Goal: Feedback & Contribution: Contribute content

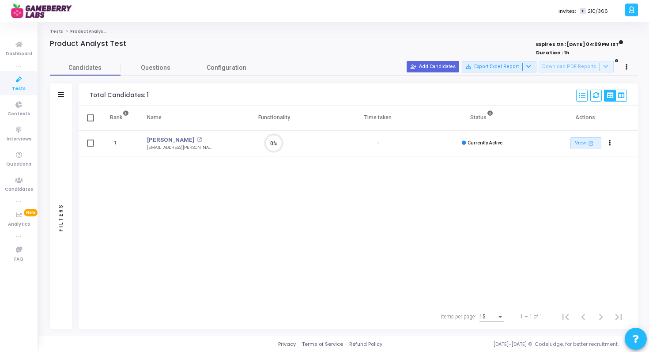
scroll to position [19, 23]
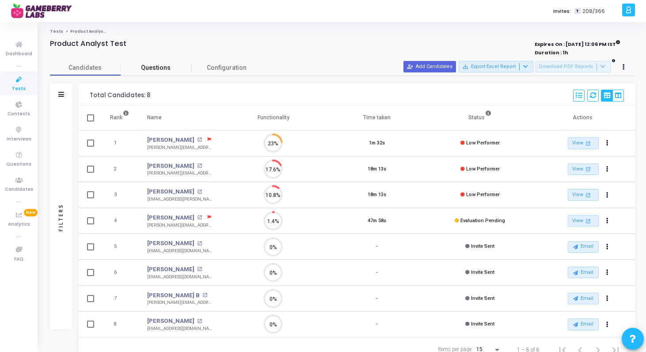
click at [152, 62] on link "Questions" at bounding box center [156, 67] width 71 height 15
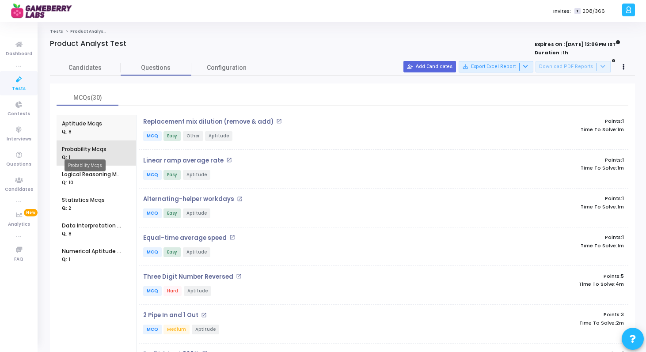
click at [87, 149] on div "Probability Mcqs" at bounding box center [84, 149] width 45 height 8
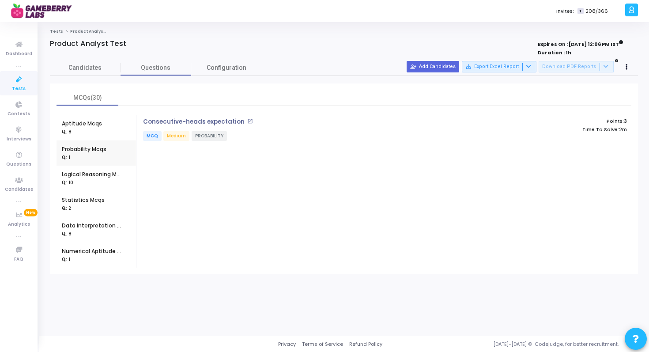
click at [412, 122] on h4 "Consecutive-heads expectation open_in_new" at bounding box center [303, 121] width 320 height 7
click at [209, 124] on p "Consecutive-heads expectation" at bounding box center [194, 121] width 102 height 7
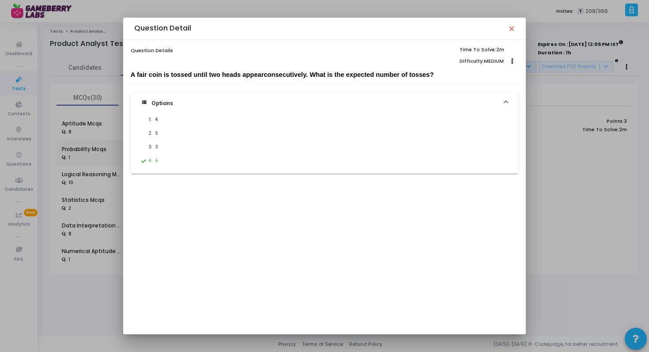
click at [513, 23] on div "Question Detail close" at bounding box center [324, 29] width 380 height 22
click at [511, 30] on mat-icon "close" at bounding box center [511, 28] width 7 height 7
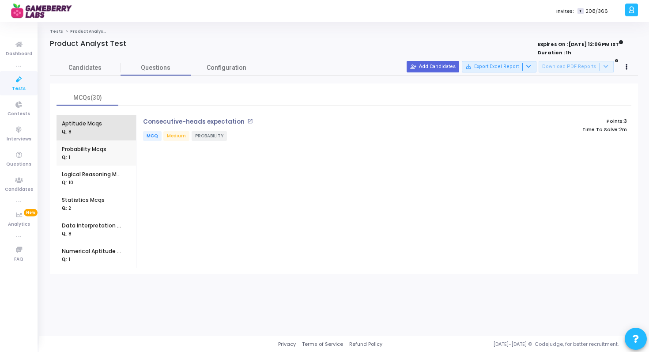
click at [87, 119] on div "Aptitude Mcqs : 8" at bounding box center [82, 128] width 40 height 26
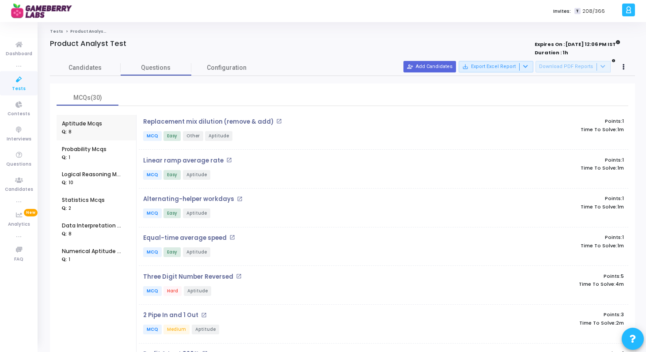
click at [235, 137] on p "MCQ Easy Other Aptitude" at bounding box center [302, 136] width 318 height 11
click at [200, 126] on div "Replacement mix dilution (remove & add) open_in_new MCQ Easy Other Aptitude" at bounding box center [302, 130] width 326 height 24
click at [202, 121] on p "Replacement mix dilution (remove & add)" at bounding box center [208, 121] width 130 height 7
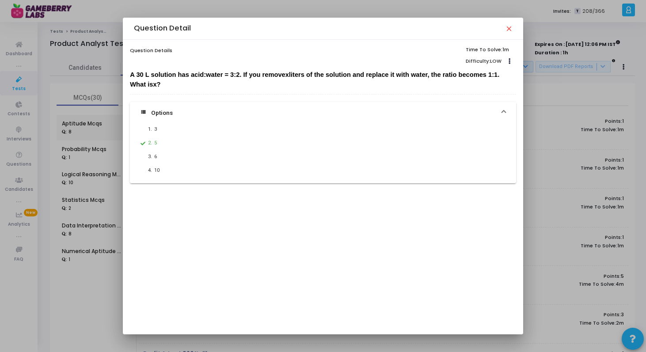
click at [508, 28] on mat-icon "close" at bounding box center [508, 28] width 7 height 7
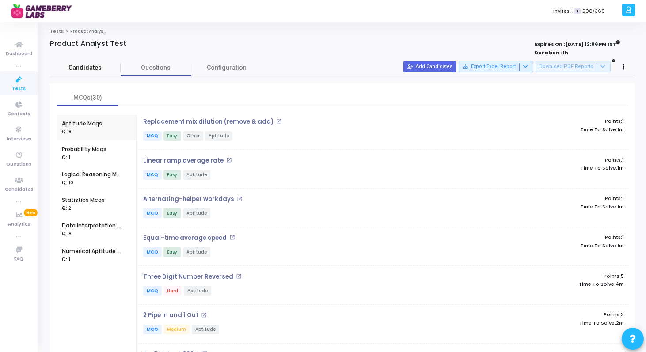
click at [87, 67] on span "Candidates" at bounding box center [85, 67] width 71 height 9
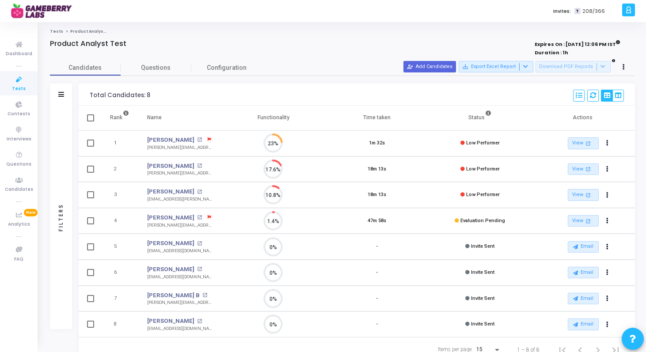
click at [54, 33] on link "Tests" at bounding box center [56, 31] width 13 height 5
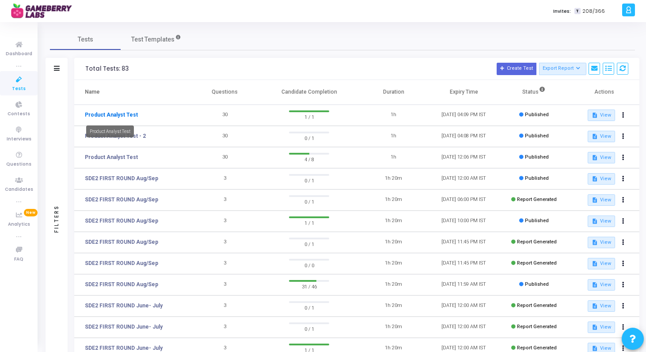
click at [113, 114] on link "Product Analyst Test" at bounding box center [111, 115] width 53 height 8
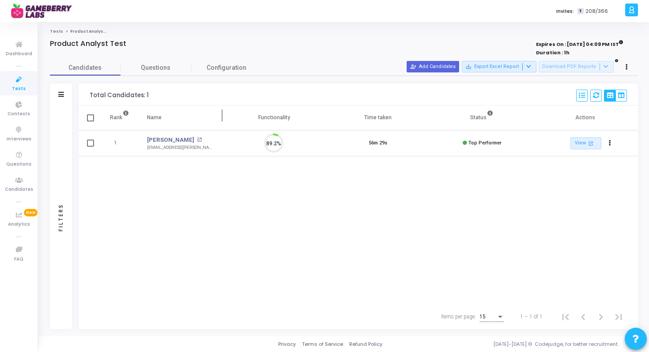
scroll to position [19, 23]
click at [159, 140] on link "[PERSON_NAME]" at bounding box center [170, 140] width 47 height 9
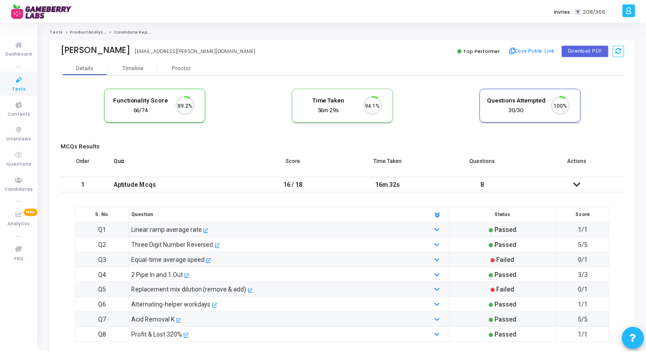
scroll to position [19, 23]
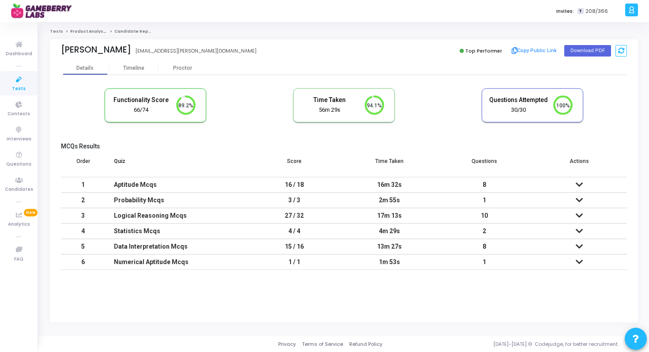
click at [579, 184] on icon at bounding box center [579, 185] width 7 height 6
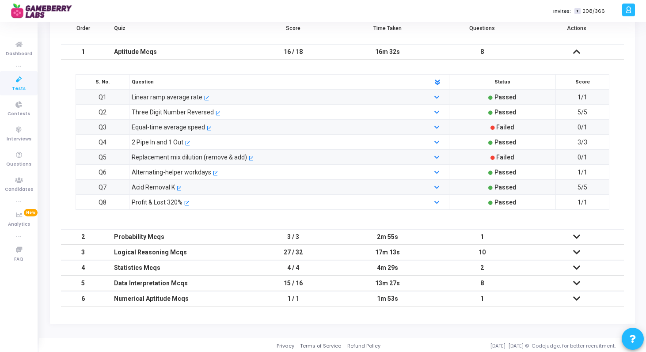
scroll to position [135, 0]
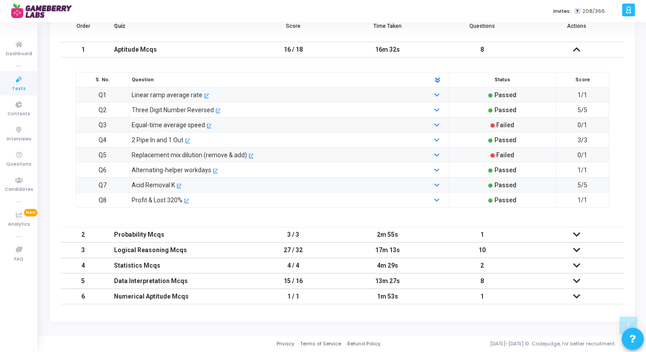
click at [581, 233] on td at bounding box center [576, 234] width 95 height 15
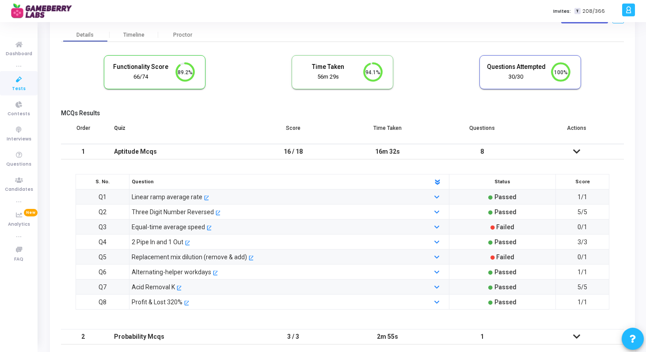
scroll to position [30, 0]
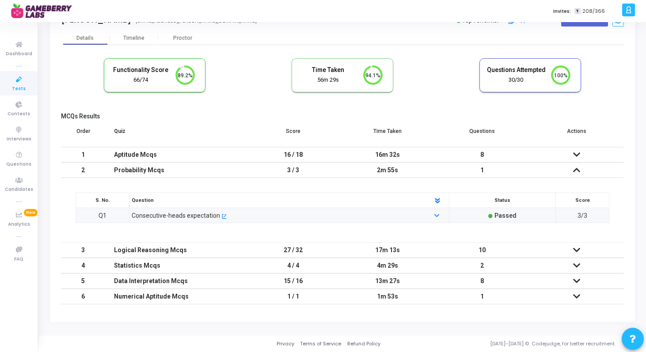
click at [574, 170] on icon at bounding box center [576, 170] width 7 height 6
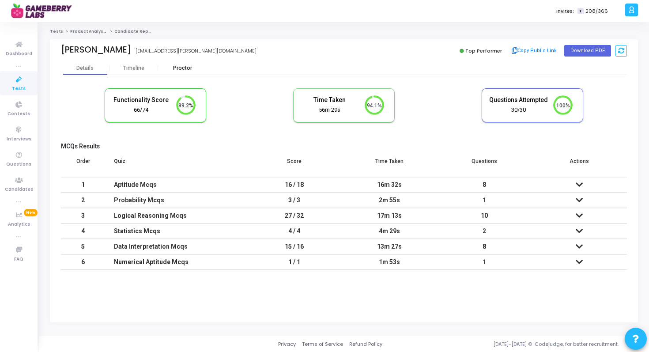
click at [188, 65] on div "Proctor" at bounding box center [182, 68] width 49 height 7
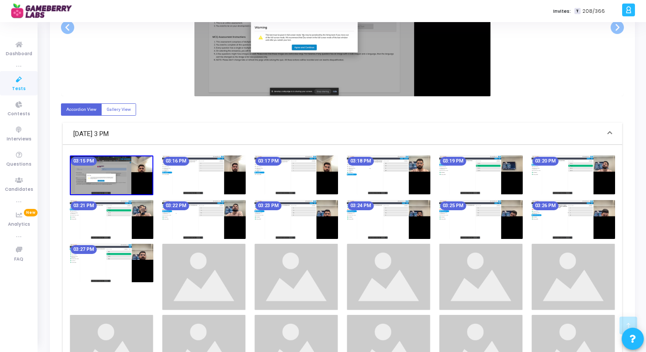
scroll to position [298, 0]
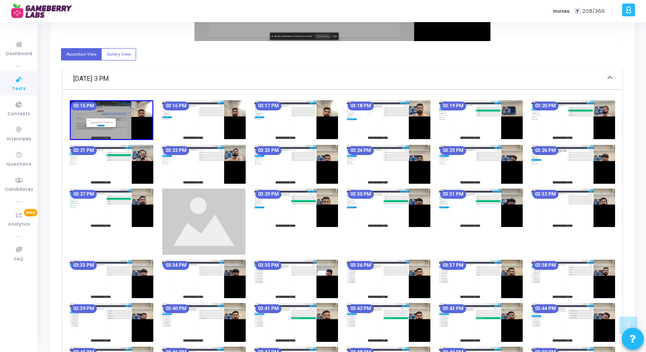
click at [420, 271] on div "03:15 PM 03:16 PM 03:17 PM 03:18 PM 03:19 PM 03:20 PM 03:21 PM 03:22 PM 03:23 P…" at bounding box center [342, 266] width 554 height 333
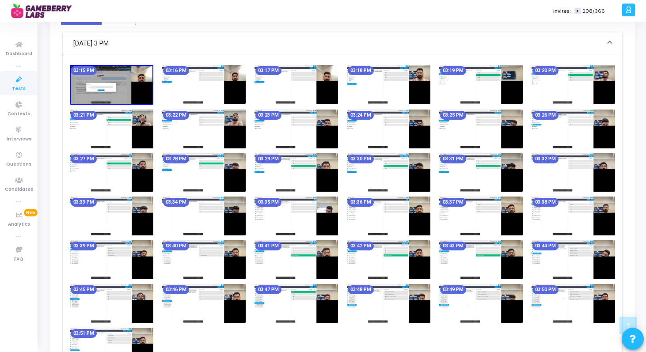
scroll to position [417, 0]
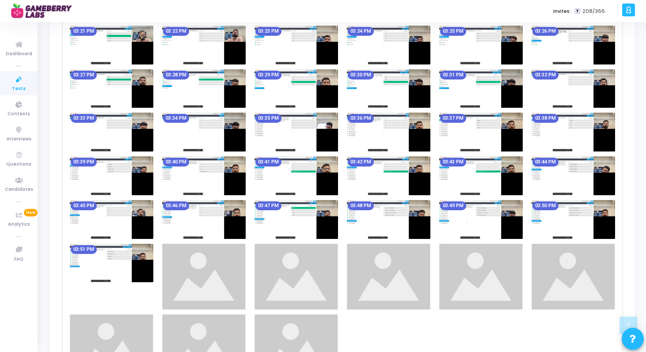
click at [134, 264] on img at bounding box center [111, 263] width 83 height 39
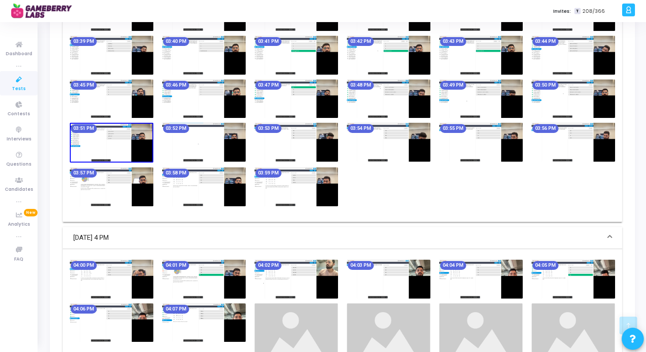
scroll to position [533, 0]
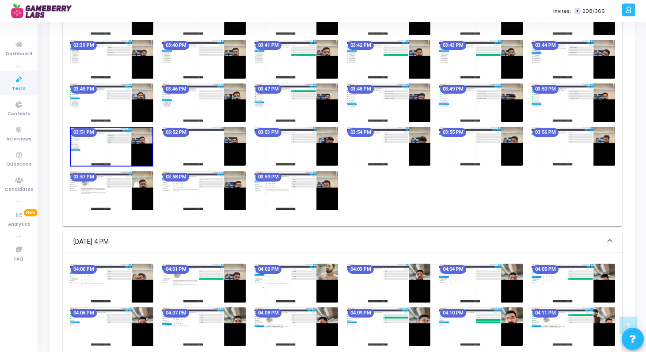
click at [328, 151] on img at bounding box center [295, 146] width 83 height 39
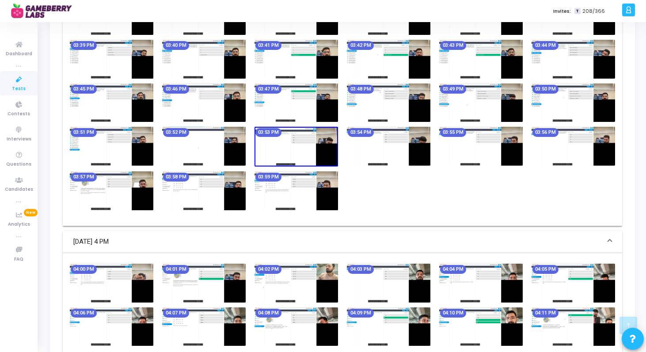
click at [325, 156] on img at bounding box center [295, 147] width 83 height 40
click at [294, 141] on img at bounding box center [295, 147] width 83 height 40
click at [414, 142] on img at bounding box center [388, 146] width 83 height 39
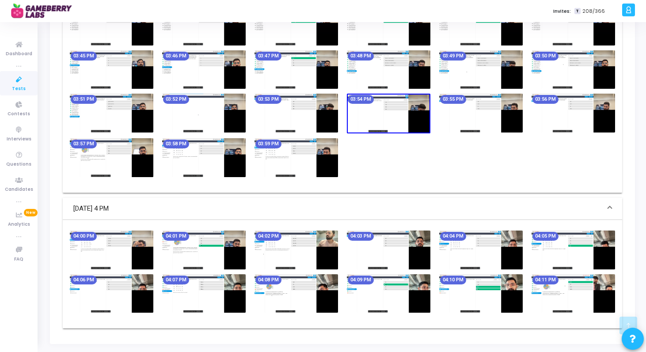
scroll to position [588, 0]
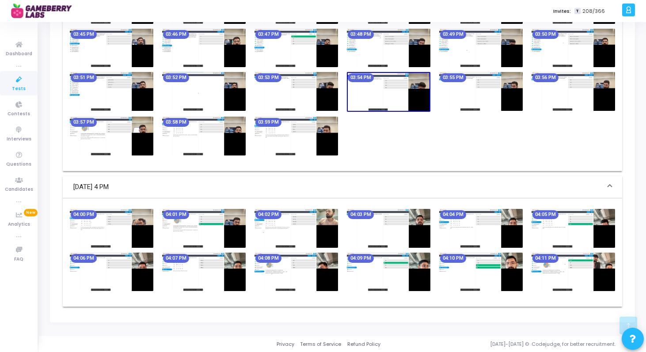
click at [326, 216] on img at bounding box center [295, 228] width 83 height 39
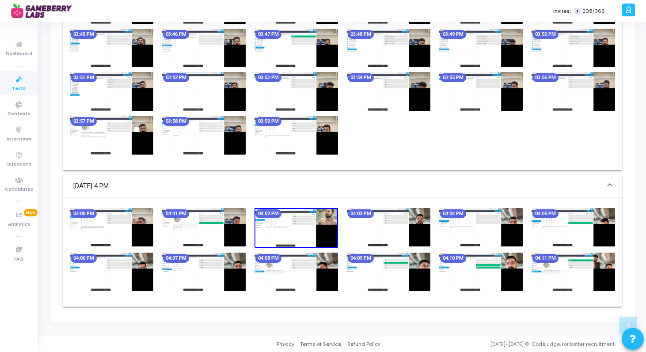
click at [595, 264] on img at bounding box center [572, 272] width 83 height 39
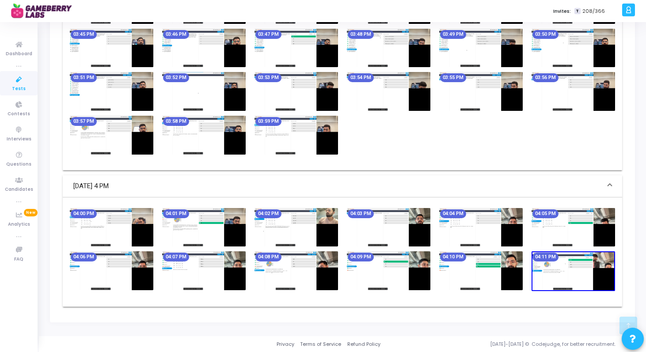
click at [600, 259] on img at bounding box center [572, 271] width 83 height 40
click at [552, 270] on img at bounding box center [572, 271] width 83 height 40
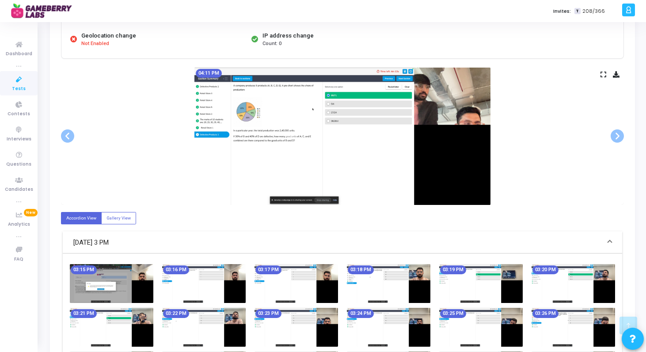
scroll to position [132, 0]
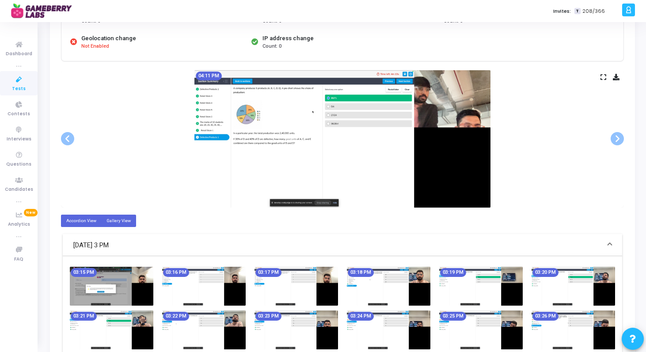
click at [122, 224] on label "Gallery View" at bounding box center [118, 221] width 35 height 12
click at [112, 223] on input "Gallery View" at bounding box center [109, 221] width 6 height 6
radio input "true"
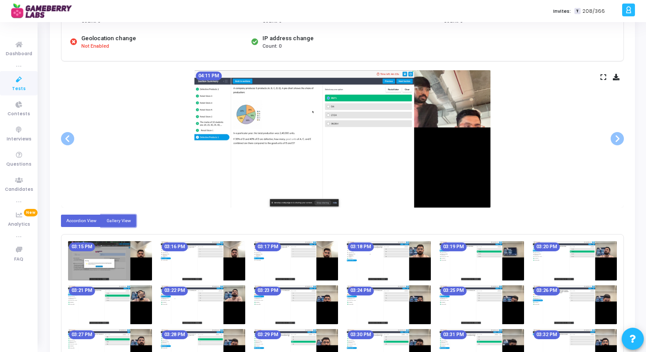
click at [79, 216] on label "Accordion View" at bounding box center [81, 221] width 41 height 12
click at [72, 218] on input "Accordion View" at bounding box center [69, 221] width 6 height 6
radio input "true"
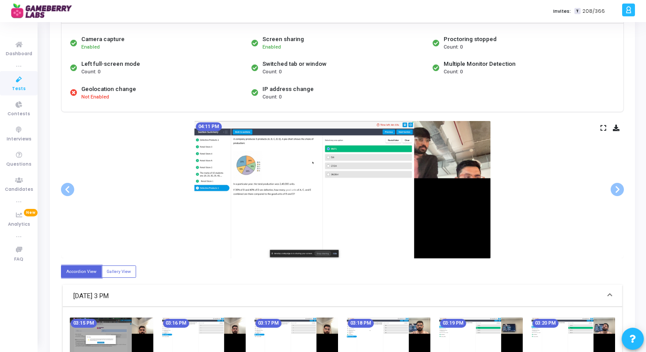
scroll to position [0, 0]
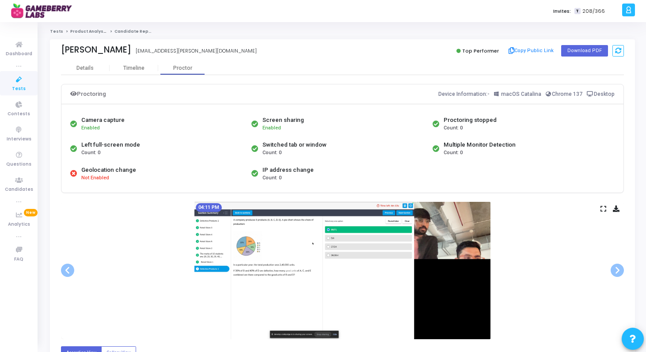
drag, startPoint x: 430, startPoint y: 147, endPoint x: 473, endPoint y: 146, distance: 42.9
click at [475, 146] on div "Camera capture Enabled Screen sharing Enabled Proctoring stopped Count: 0 Left …" at bounding box center [342, 148] width 549 height 75
drag, startPoint x: 144, startPoint y: 148, endPoint x: 108, endPoint y: 148, distance: 36.7
click at [108, 148] on div "Left full-screen mode Count: 0" at bounding box center [158, 148] width 181 height 25
drag, startPoint x: 77, startPoint y: 145, endPoint x: 120, endPoint y: 155, distance: 43.7
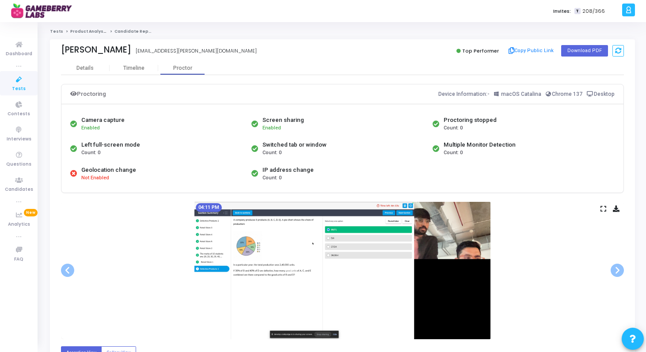
click at [121, 155] on div "Left full-screen mode Count: 0" at bounding box center [158, 148] width 181 height 25
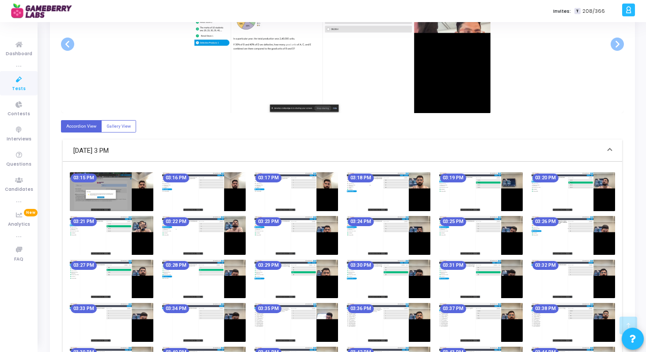
scroll to position [229, 0]
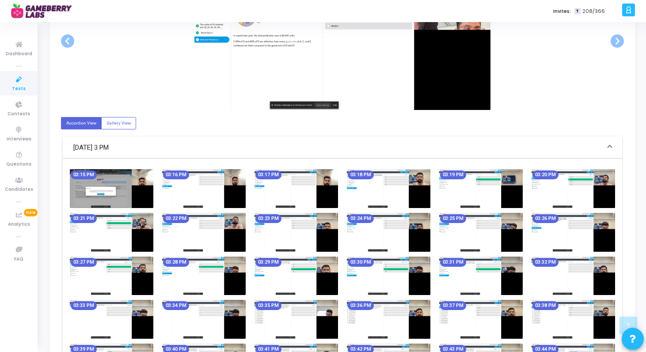
click at [285, 188] on img at bounding box center [295, 188] width 83 height 39
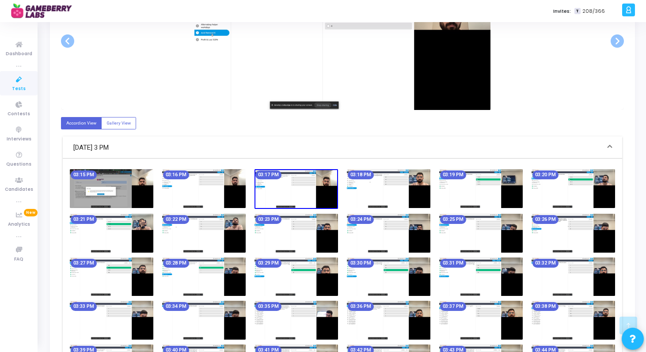
click at [285, 188] on img at bounding box center [295, 189] width 83 height 40
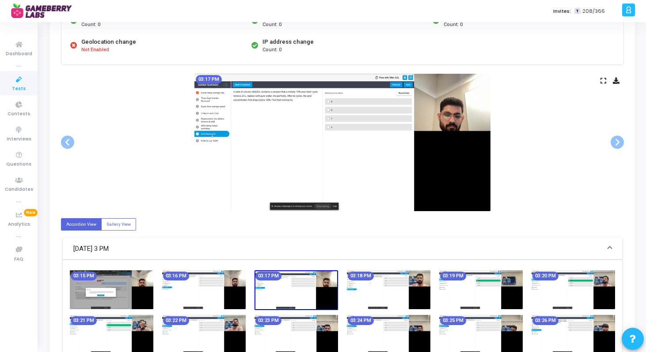
scroll to position [83, 0]
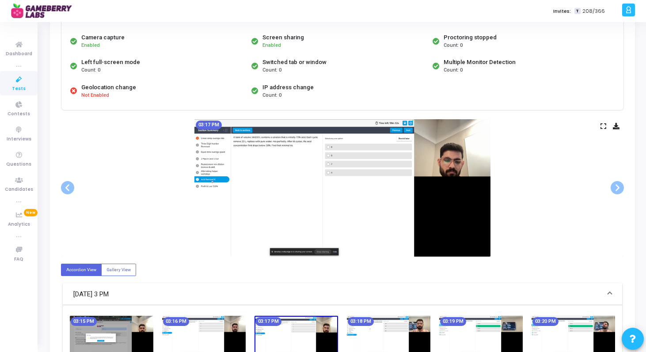
click at [378, 187] on img at bounding box center [342, 187] width 296 height 137
click at [108, 274] on label "Gallery View" at bounding box center [118, 270] width 35 height 12
click at [108, 273] on input "Gallery View" at bounding box center [109, 270] width 6 height 6
radio input "true"
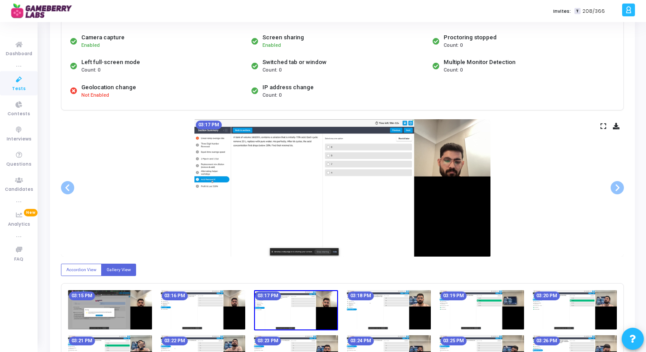
click at [377, 188] on img at bounding box center [342, 187] width 296 height 137
click at [296, 298] on img at bounding box center [296, 310] width 84 height 40
click at [603, 124] on icon at bounding box center [603, 126] width 6 height 5
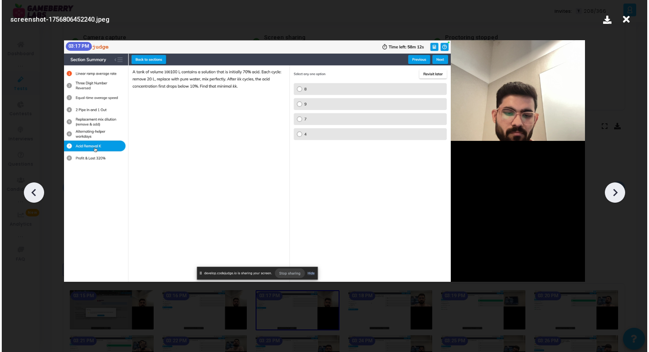
scroll to position [0, 0]
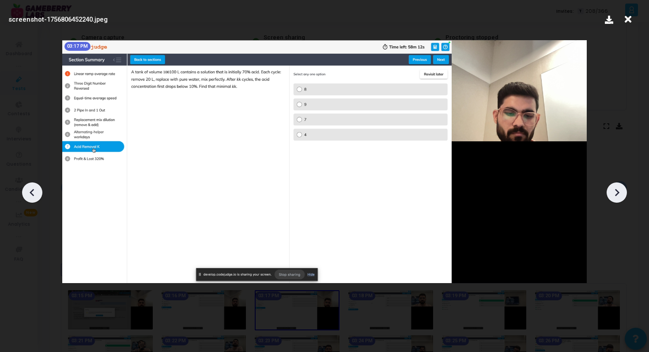
click at [618, 187] on icon at bounding box center [616, 192] width 13 height 13
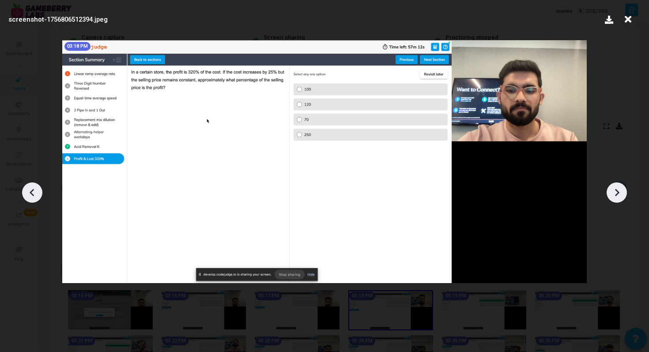
click at [618, 187] on icon at bounding box center [616, 192] width 13 height 13
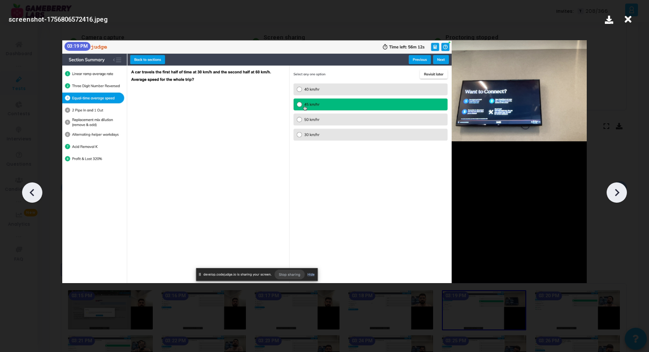
click at [618, 187] on icon at bounding box center [616, 192] width 13 height 13
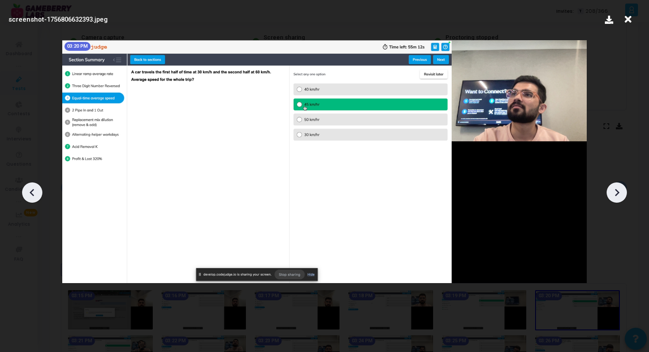
click at [618, 187] on icon at bounding box center [616, 192] width 13 height 13
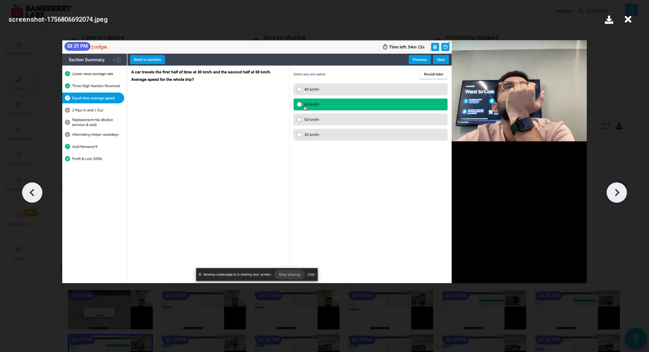
click at [618, 187] on icon at bounding box center [616, 192] width 13 height 13
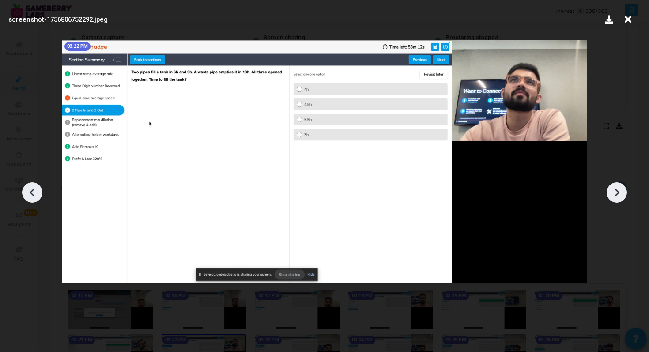
click at [618, 187] on icon at bounding box center [616, 192] width 13 height 13
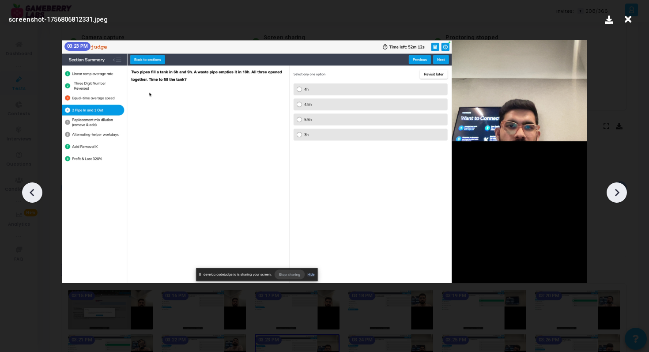
click at [618, 187] on icon at bounding box center [616, 192] width 13 height 13
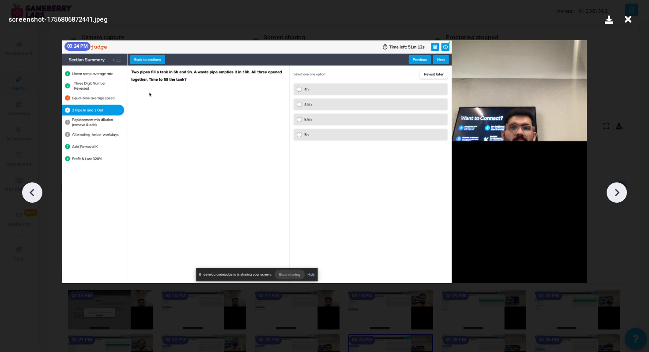
click at [618, 187] on icon at bounding box center [616, 192] width 13 height 13
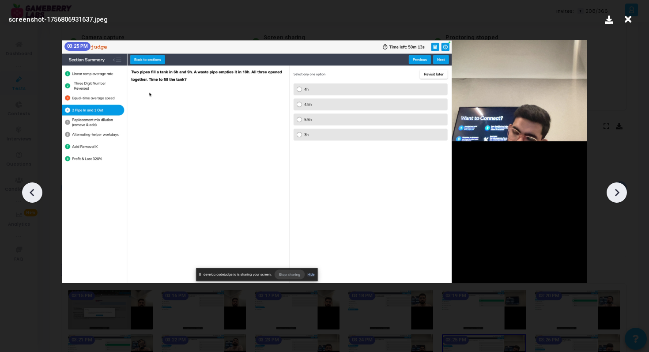
click at [618, 187] on icon at bounding box center [616, 192] width 13 height 13
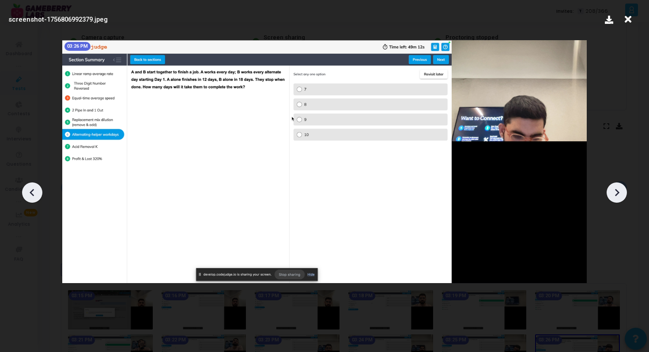
click at [618, 187] on icon at bounding box center [616, 192] width 13 height 13
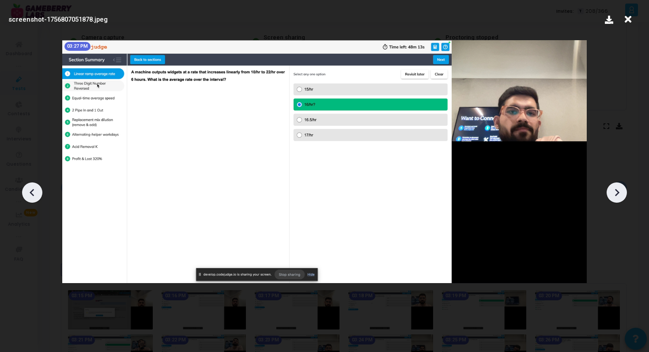
click at [618, 187] on icon at bounding box center [616, 192] width 13 height 13
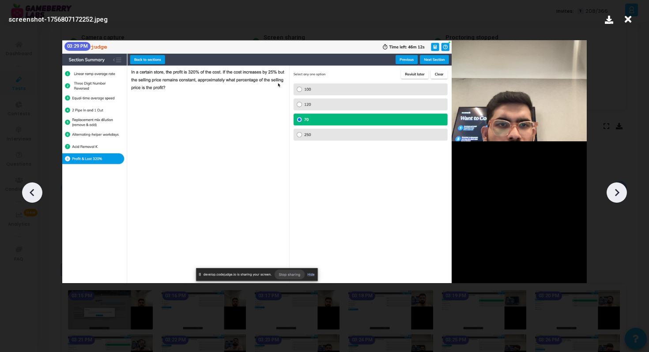
click at [618, 187] on icon at bounding box center [616, 192] width 13 height 13
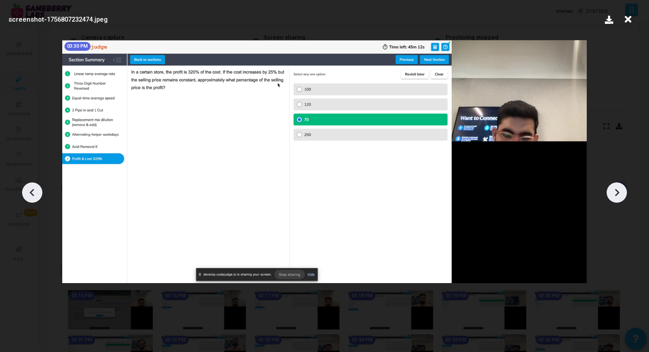
click at [618, 187] on icon at bounding box center [616, 192] width 13 height 13
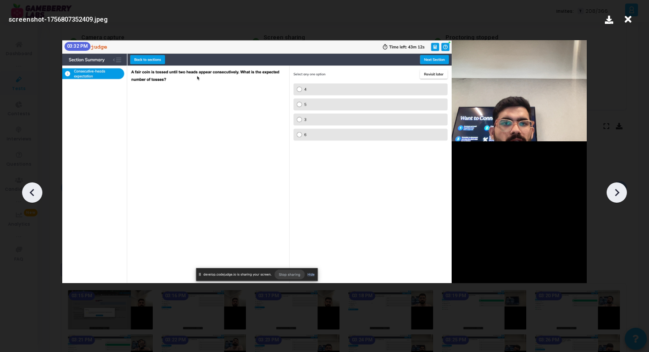
click at [618, 187] on icon at bounding box center [616, 192] width 13 height 13
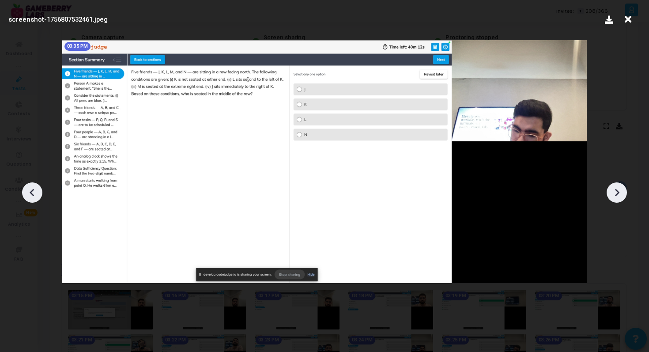
click at [618, 187] on icon at bounding box center [616, 192] width 13 height 13
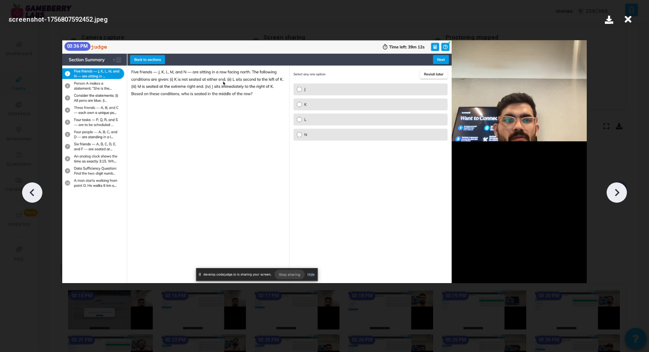
click at [618, 187] on icon at bounding box center [616, 192] width 13 height 13
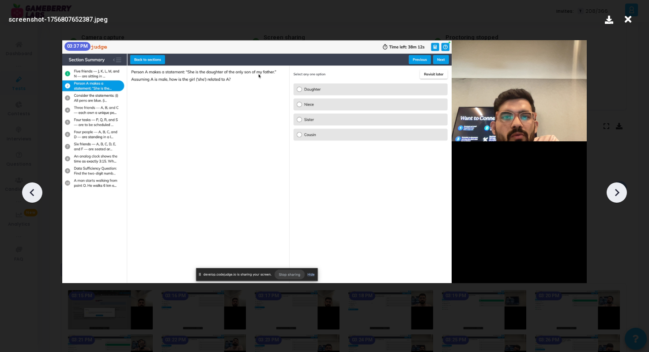
click at [618, 187] on icon at bounding box center [616, 192] width 13 height 13
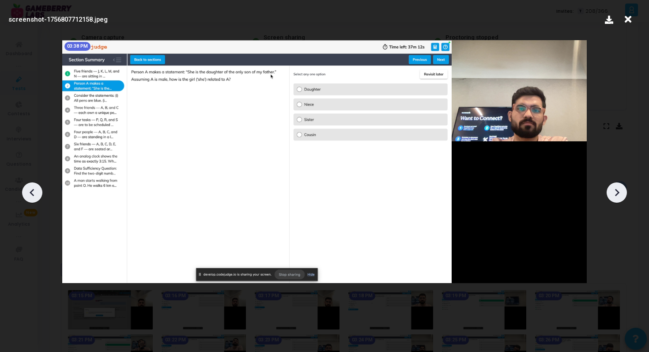
click at [618, 187] on icon at bounding box center [616, 192] width 13 height 13
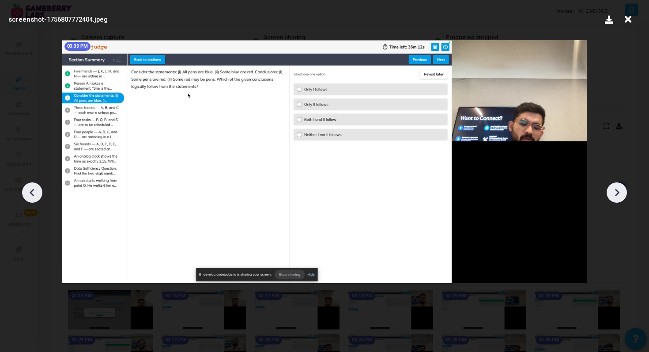
click at [618, 187] on icon at bounding box center [616, 192] width 13 height 13
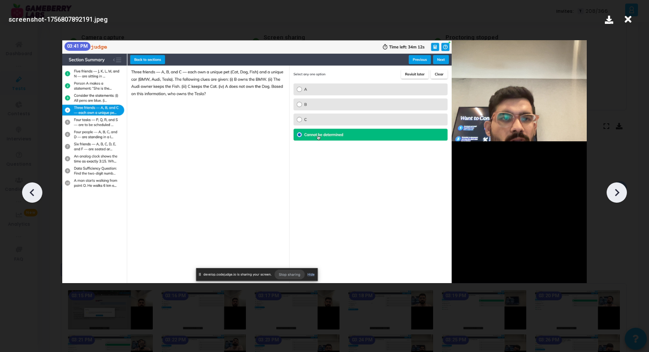
click at [618, 187] on icon at bounding box center [616, 192] width 13 height 13
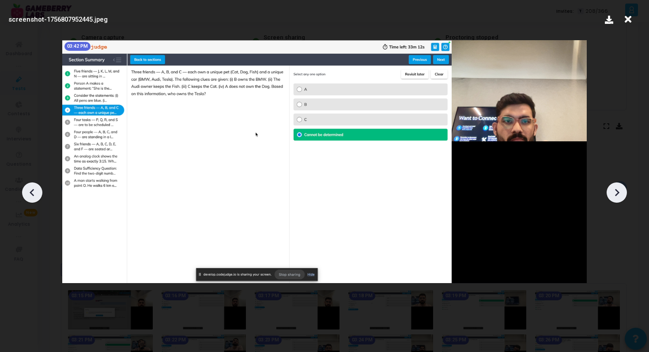
click at [618, 187] on icon at bounding box center [616, 192] width 13 height 13
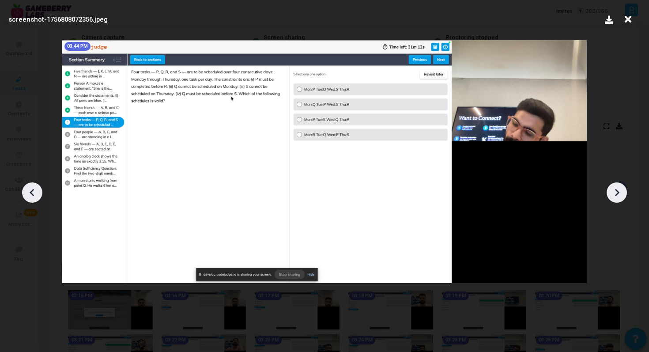
click at [618, 187] on icon at bounding box center [616, 192] width 13 height 13
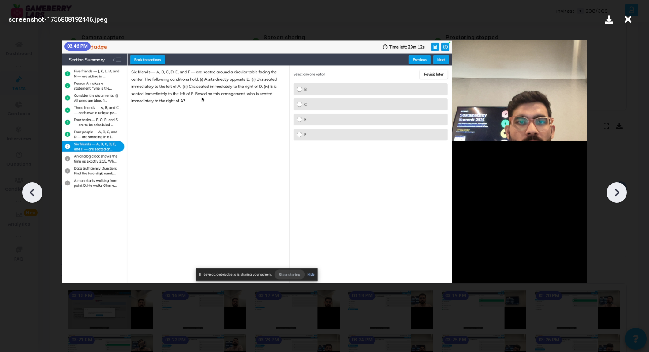
click at [618, 187] on icon at bounding box center [616, 192] width 13 height 13
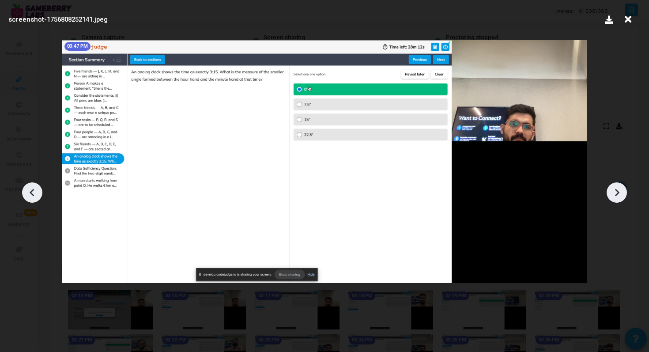
click at [618, 187] on icon at bounding box center [616, 192] width 13 height 13
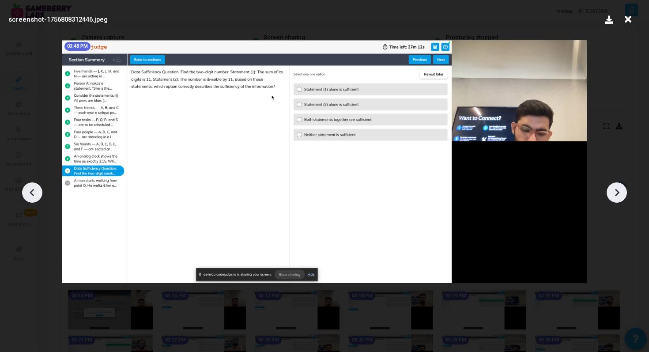
click at [618, 187] on icon at bounding box center [616, 192] width 13 height 13
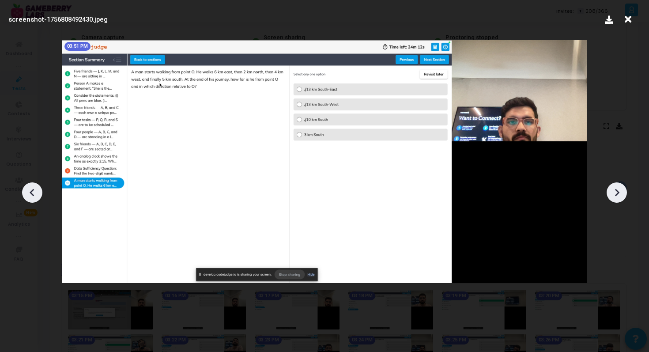
click at [618, 187] on icon at bounding box center [616, 192] width 13 height 13
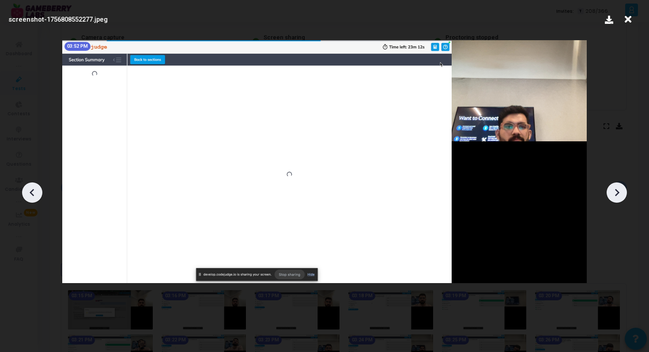
click at [618, 187] on icon at bounding box center [616, 192] width 13 height 13
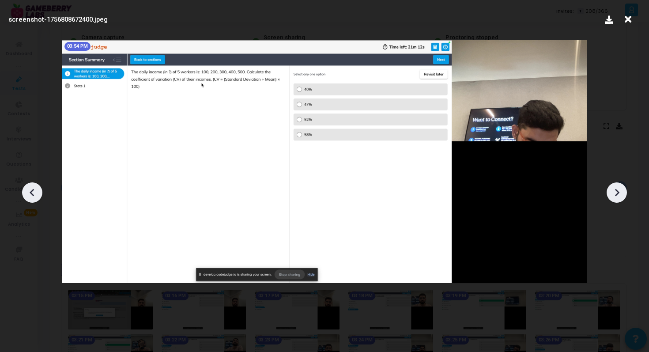
click at [618, 187] on icon at bounding box center [616, 192] width 13 height 13
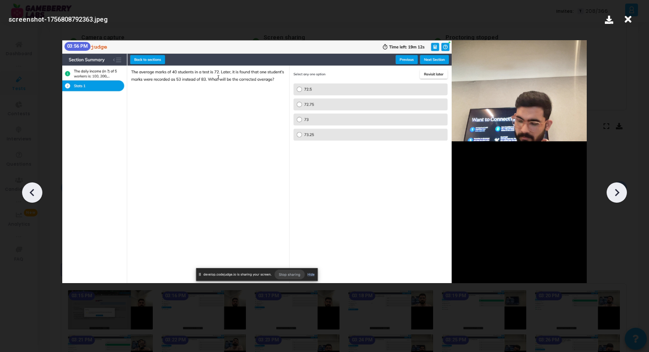
click at [618, 187] on icon at bounding box center [616, 192] width 13 height 13
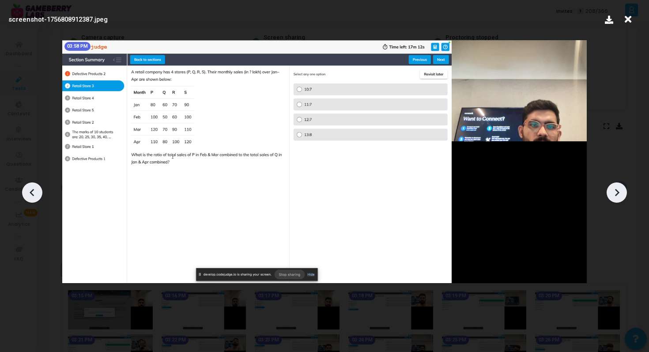
click at [618, 187] on icon at bounding box center [616, 192] width 13 height 13
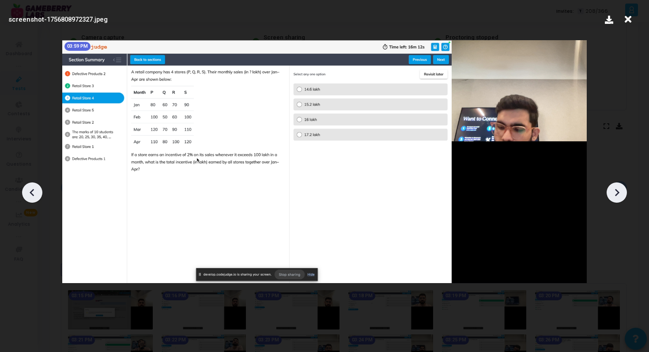
click at [618, 187] on icon at bounding box center [616, 192] width 13 height 13
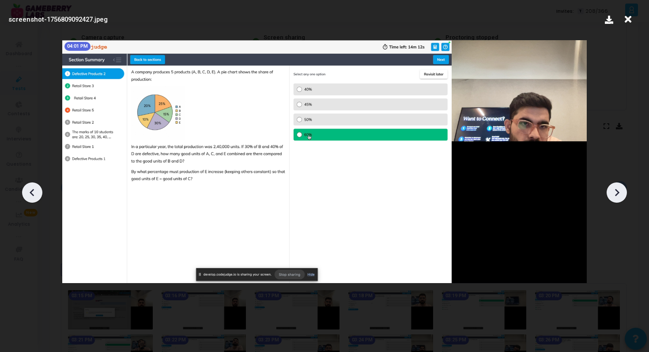
click at [618, 187] on icon at bounding box center [616, 192] width 13 height 13
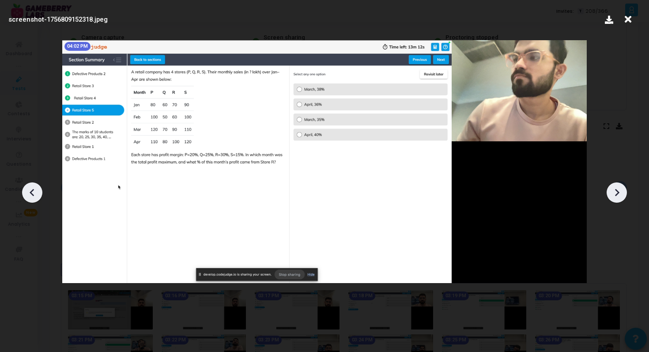
click at [618, 187] on icon at bounding box center [616, 192] width 13 height 13
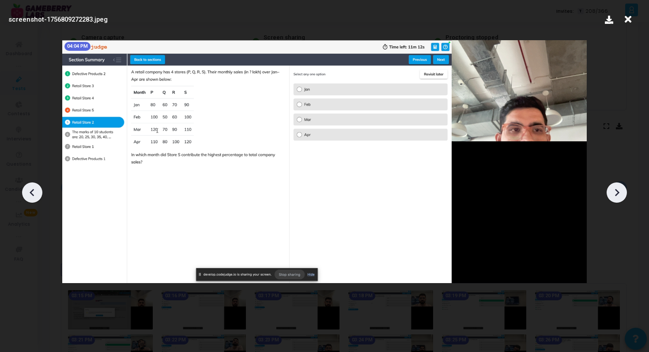
click at [618, 187] on icon at bounding box center [616, 192] width 13 height 13
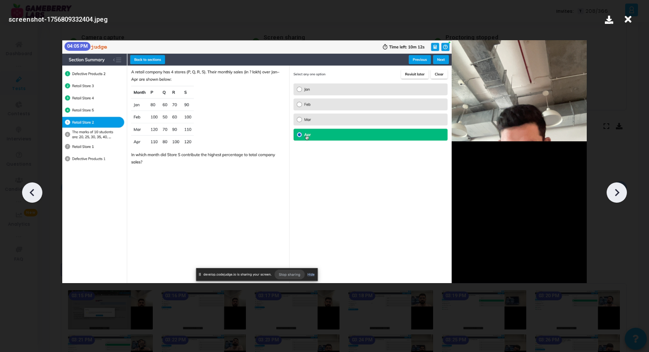
click at [618, 187] on icon at bounding box center [616, 192] width 13 height 13
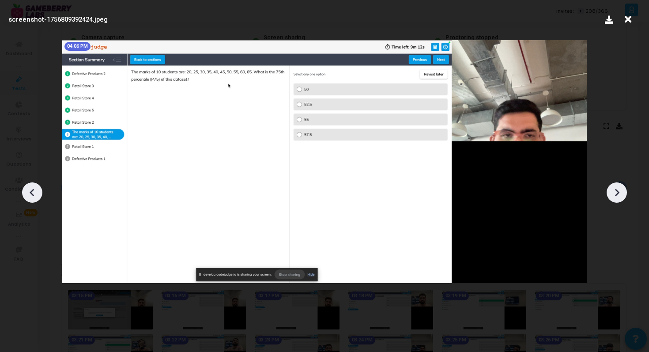
click at [618, 187] on icon at bounding box center [616, 192] width 13 height 13
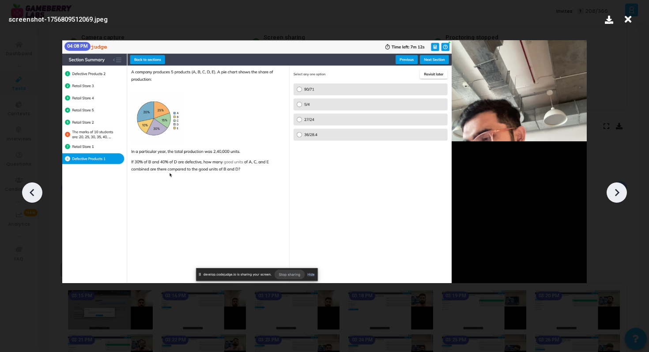
click at [618, 187] on icon at bounding box center [616, 192] width 13 height 13
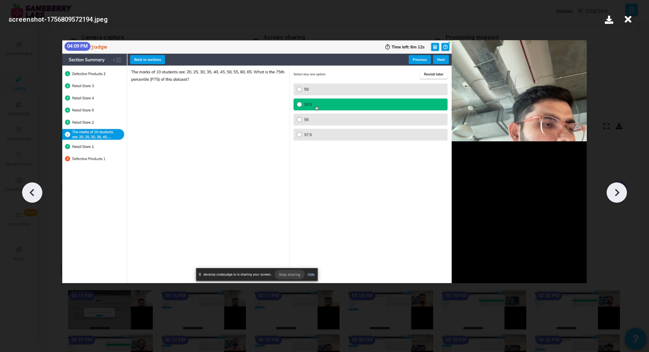
click at [618, 187] on icon at bounding box center [616, 192] width 13 height 13
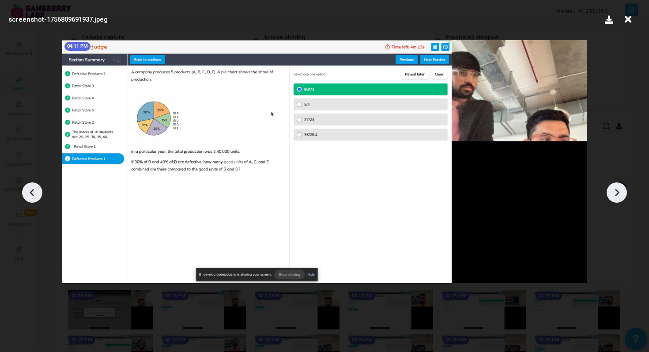
click at [618, 187] on icon at bounding box center [616, 192] width 13 height 13
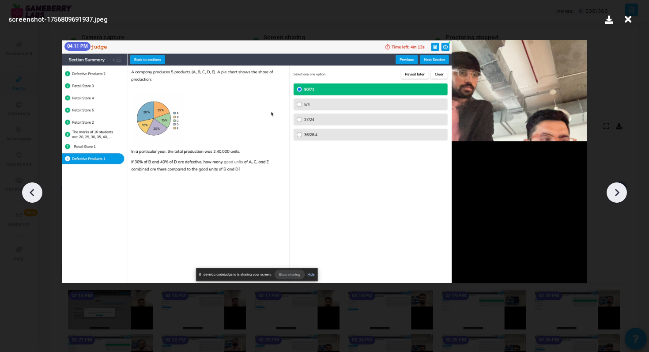
click at [630, 16] on icon at bounding box center [628, 19] width 14 height 17
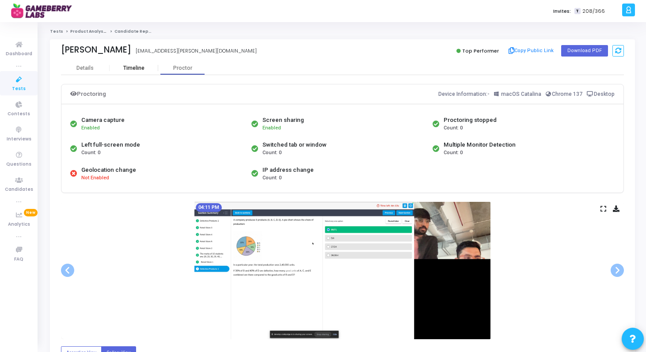
click at [135, 66] on div "Timeline" at bounding box center [133, 68] width 21 height 7
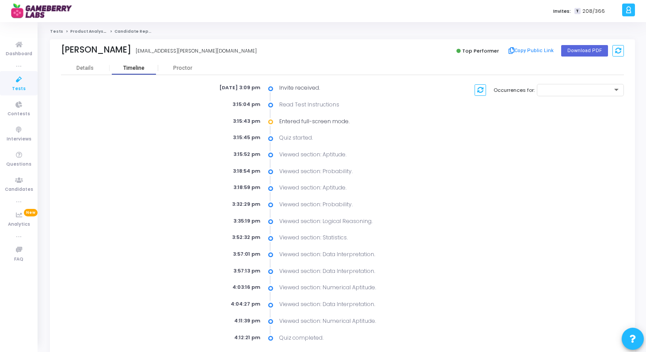
scroll to position [33, 0]
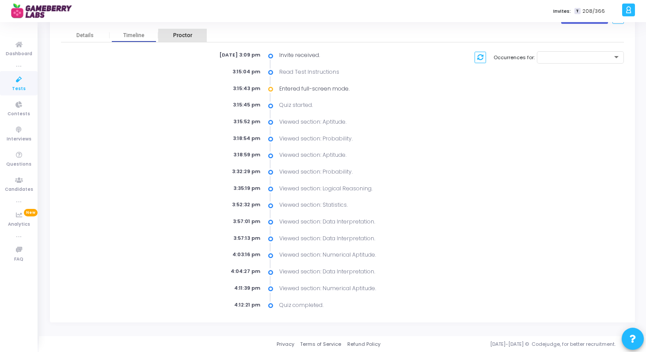
click at [183, 33] on div "Proctor" at bounding box center [182, 35] width 49 height 7
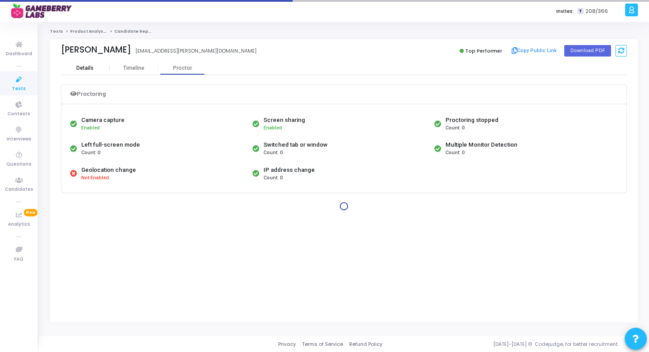
click at [89, 70] on div "Details" at bounding box center [84, 68] width 17 height 7
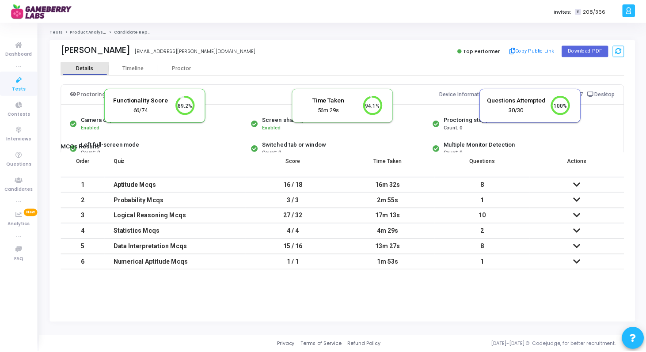
scroll to position [19, 23]
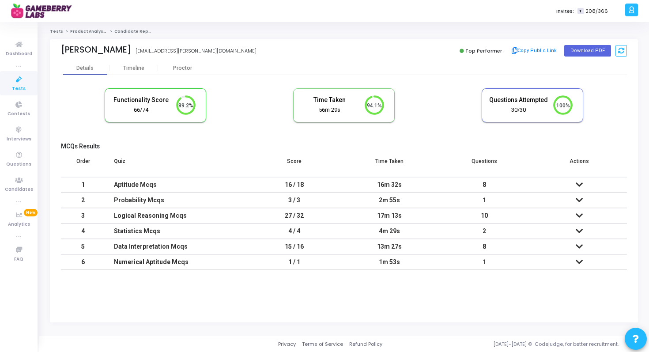
click at [209, 189] on div "Aptitude Mcqs" at bounding box center [176, 185] width 124 height 15
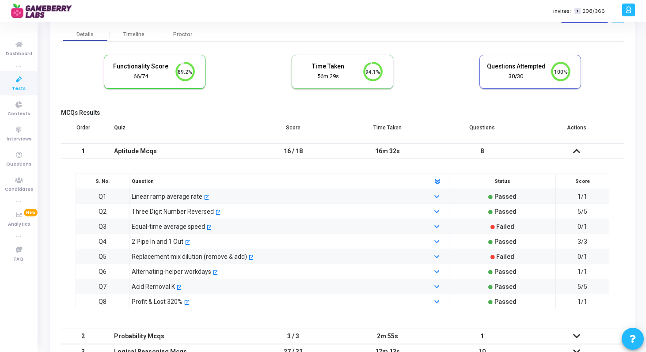
scroll to position [35, 0]
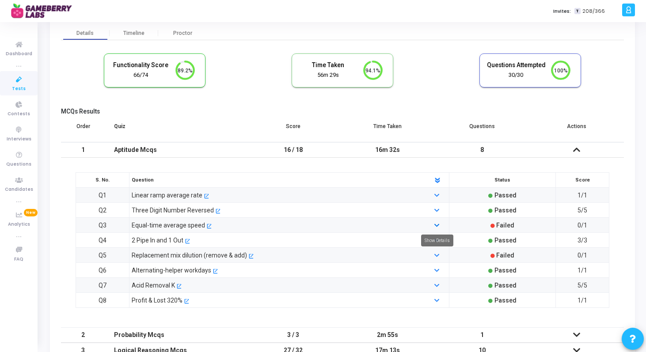
click at [435, 223] on icon at bounding box center [436, 226] width 5 height 6
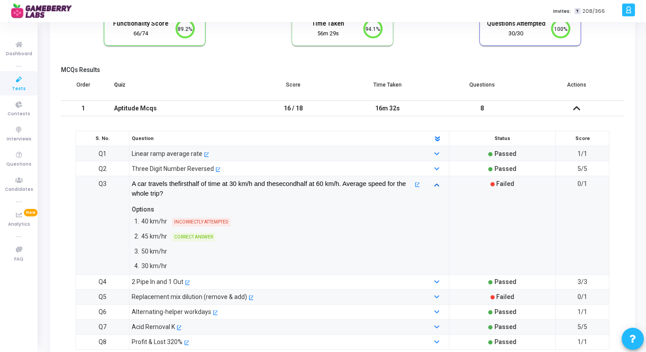
scroll to position [81, 0]
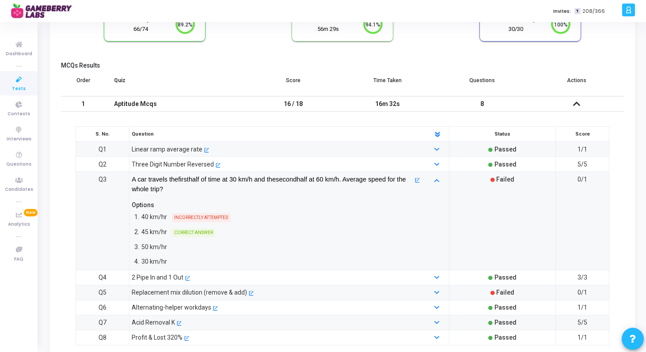
drag, startPoint x: 175, startPoint y: 234, endPoint x: 249, endPoint y: 227, distance: 74.5
click at [249, 227] on div "2. 45 km/hr CORRECT ANSWER" at bounding box center [276, 232] width 288 height 12
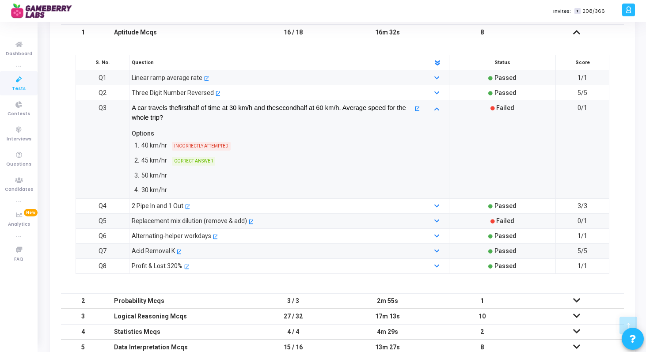
scroll to position [159, 0]
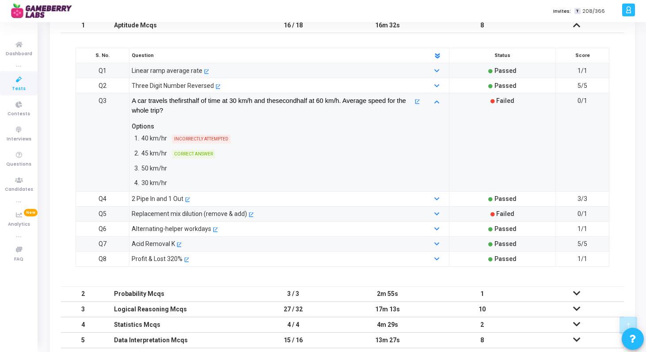
click at [270, 208] on td "Replacement mix dilution (remove & add) open_in_new" at bounding box center [289, 213] width 320 height 15
click at [432, 210] on div at bounding box center [437, 214] width 27 height 10
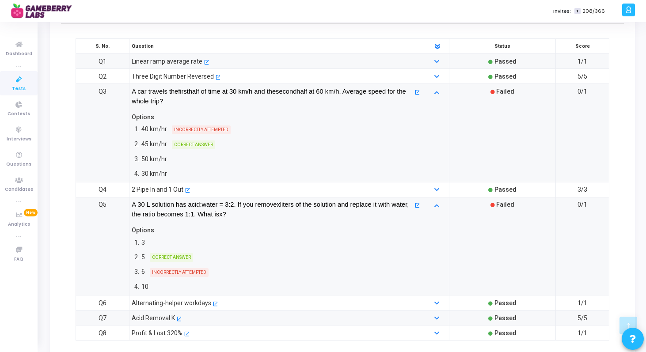
scroll to position [181, 0]
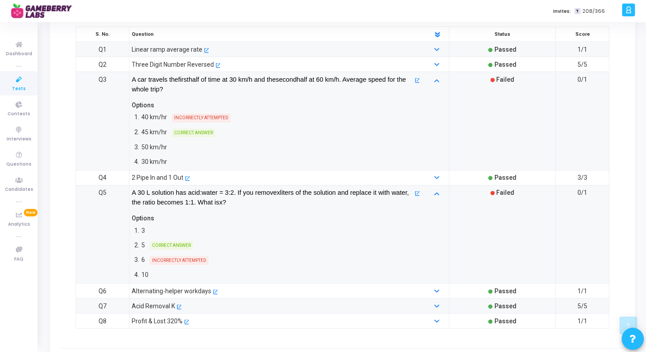
drag, startPoint x: 219, startPoint y: 262, endPoint x: 149, endPoint y: 260, distance: 69.8
click at [149, 260] on div "3. 6 INCORRECTLY ATTEMPTED" at bounding box center [276, 260] width 288 height 12
click at [240, 267] on div "1. 3 2. 5 CORRECT ANSWER 3. 6 INCORRECTLY ATTEMPTED 4. 10" at bounding box center [276, 252] width 288 height 57
drag, startPoint x: 152, startPoint y: 245, endPoint x: 216, endPoint y: 245, distance: 63.2
click at [216, 245] on div "2. 5 CORRECT ANSWER" at bounding box center [276, 245] width 288 height 12
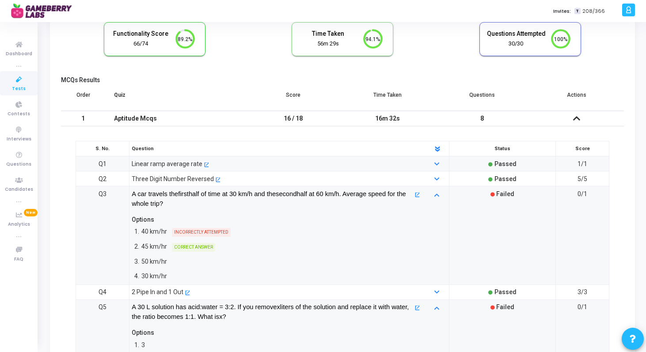
scroll to position [0, 0]
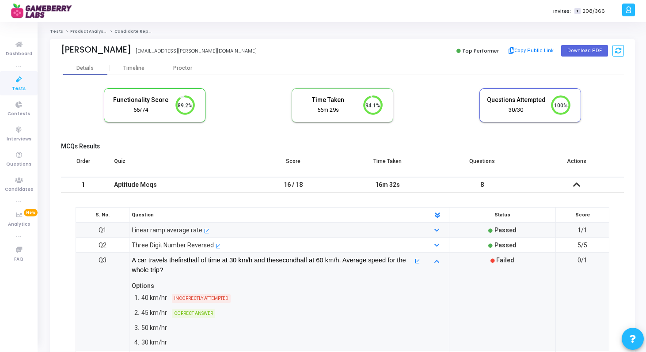
click at [580, 182] on td at bounding box center [576, 184] width 95 height 15
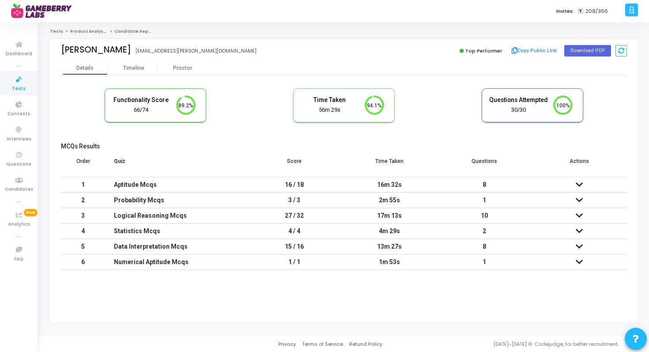
drag, startPoint x: 377, startPoint y: 183, endPoint x: 411, endPoint y: 184, distance: 34.5
click at [411, 184] on div "16m 32s" at bounding box center [389, 185] width 77 height 15
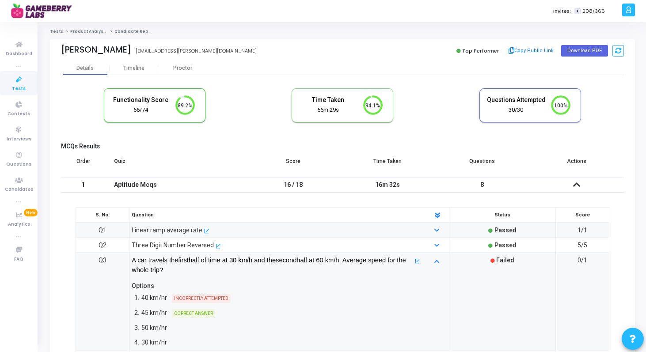
click at [577, 186] on icon at bounding box center [576, 185] width 7 height 6
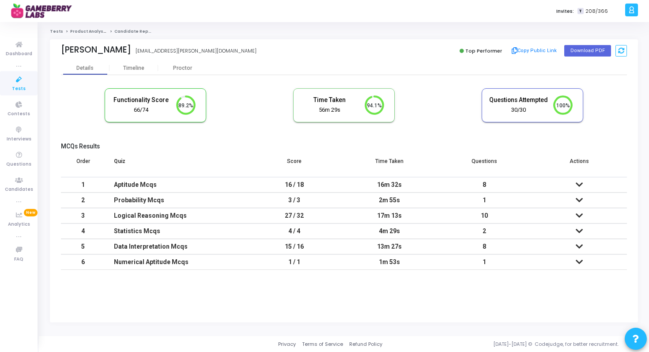
drag, startPoint x: 379, startPoint y: 213, endPoint x: 427, endPoint y: 211, distance: 47.3
click at [426, 212] on div "17m 13s" at bounding box center [389, 215] width 77 height 15
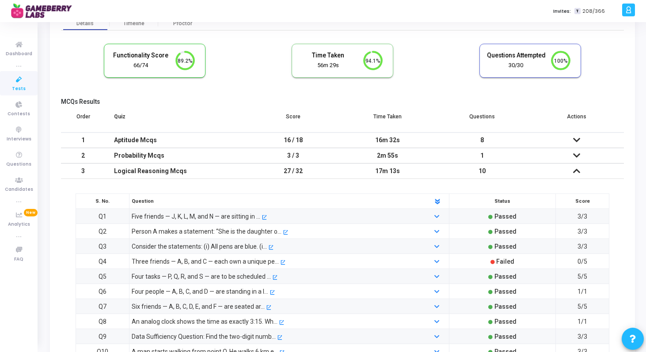
scroll to position [77, 0]
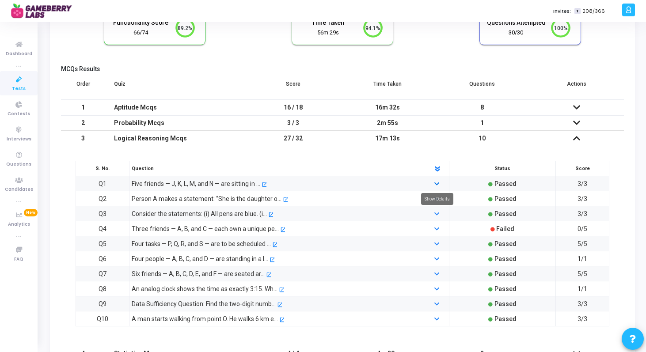
click at [435, 183] on icon at bounding box center [436, 185] width 5 height 6
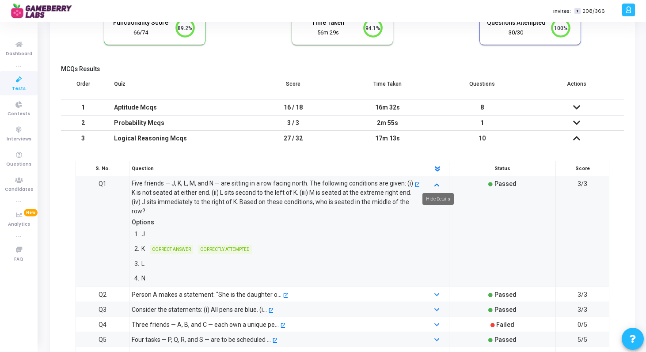
click at [435, 183] on icon at bounding box center [436, 185] width 5 height 6
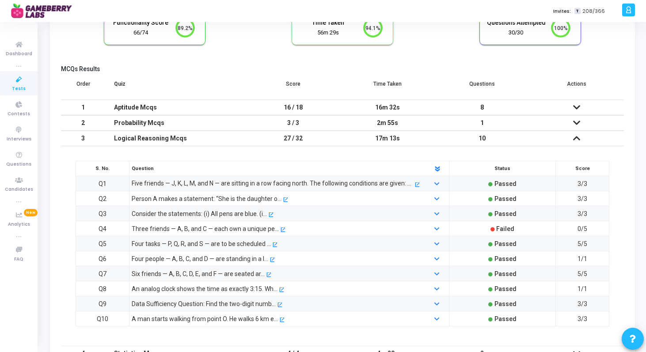
click at [440, 229] on div at bounding box center [437, 229] width 27 height 10
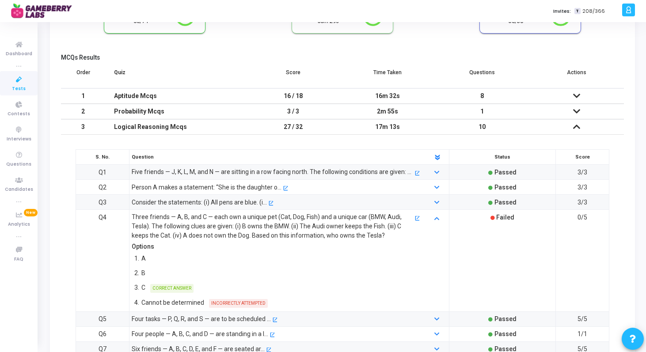
scroll to position [90, 0]
drag, startPoint x: 131, startPoint y: 213, endPoint x: 391, endPoint y: 231, distance: 260.7
click at [391, 231] on div "Three friends — A, B, and C — each own a unique pet (Cat, Dog, Fish) and a uniq…" at bounding box center [275, 226] width 296 height 28
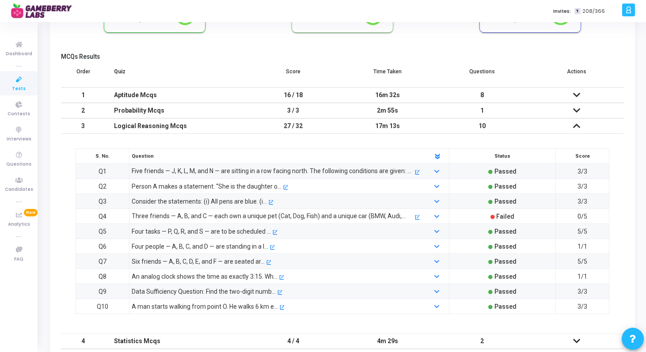
click at [387, 216] on div "Three friends — A, B, and C — each own a unique pet (Cat, Dog, Fish) and a uniq…" at bounding box center [272, 216] width 281 height 9
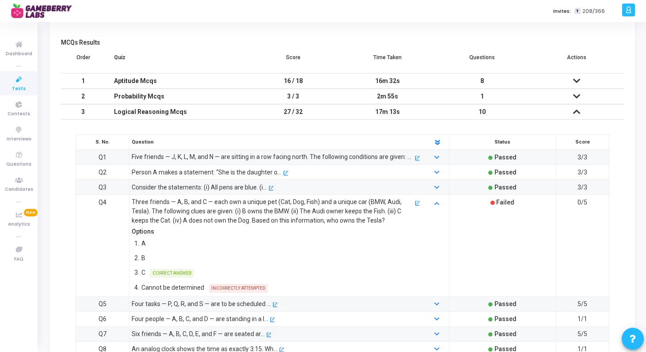
scroll to position [106, 0]
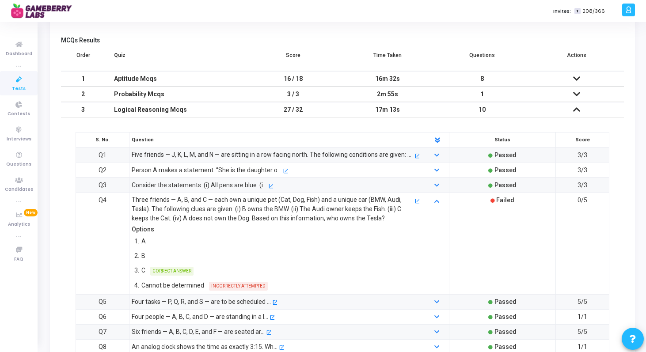
drag, startPoint x: 129, startPoint y: 198, endPoint x: 394, endPoint y: 217, distance: 265.3
click at [394, 217] on div "Three friends — A, B, and C — each own a unique pet (Cat, Dog, Fish) and a uniq…" at bounding box center [275, 209] width 296 height 28
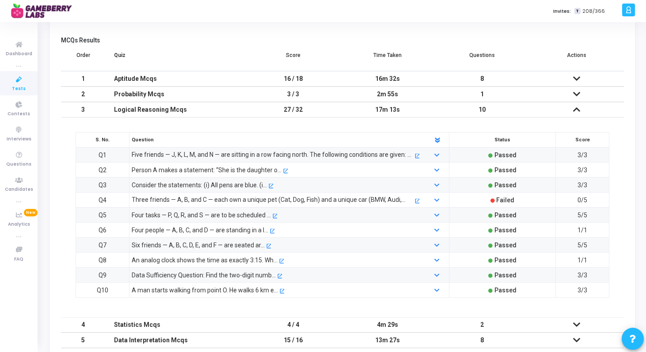
copy div "Three friends — A, B, and C — each own a unique pet (Cat, Dog, Fish) and a uniq…"
click at [438, 199] on icon at bounding box center [436, 201] width 5 height 6
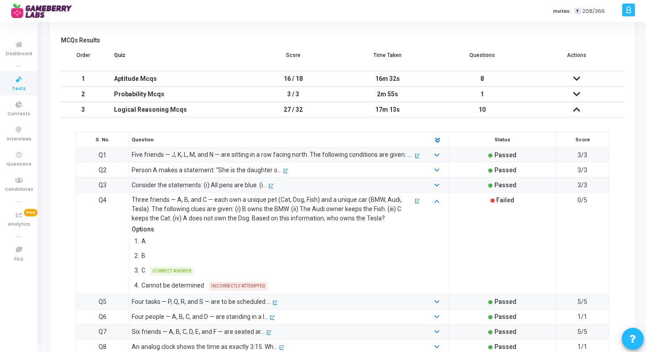
click at [389, 217] on div "Three friends — A, B, and C — each own a unique pet (Cat, Dog, Fish) and a uniq…" at bounding box center [272, 209] width 281 height 28
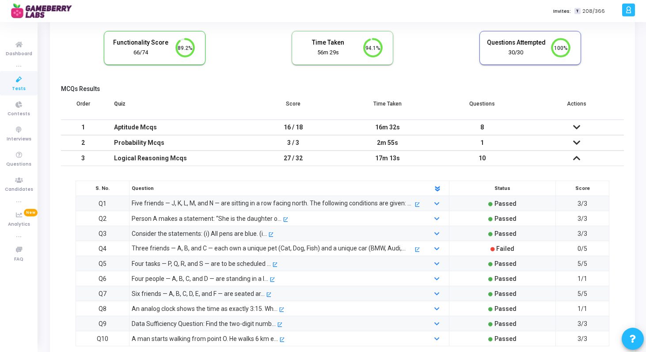
scroll to position [133, 0]
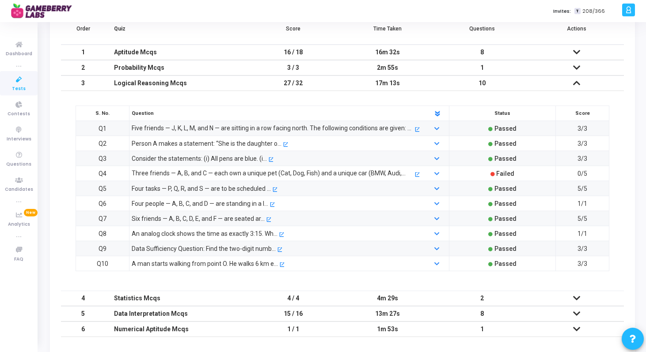
click at [431, 173] on div at bounding box center [437, 174] width 27 height 10
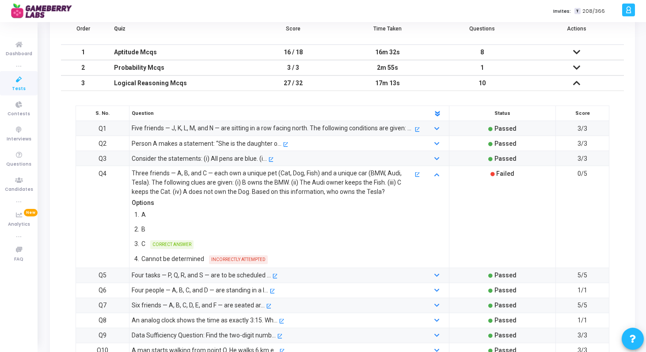
drag, startPoint x: 392, startPoint y: 190, endPoint x: 129, endPoint y: 174, distance: 263.7
click at [129, 174] on div "Three friends — A, B, and C — each own a unique pet (Cat, Dog, Fish) and a uniq…" at bounding box center [275, 183] width 296 height 28
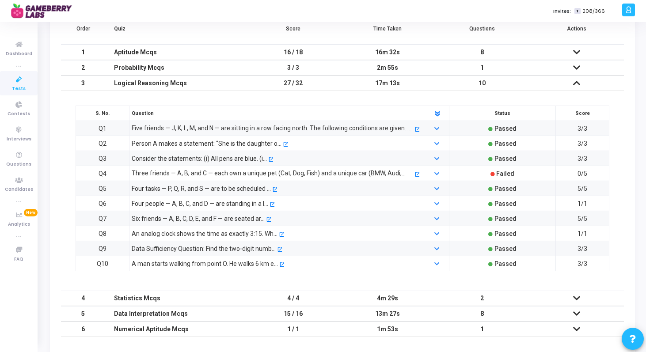
copy div "Three friends — A, B, and C — each own a unique pet (Cat, Dog, Fish) and a uniq…"
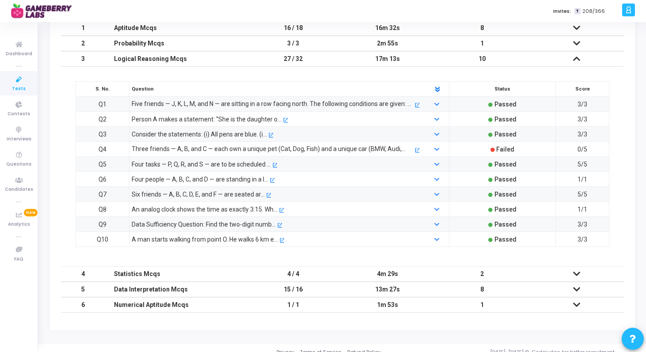
scroll to position [165, 0]
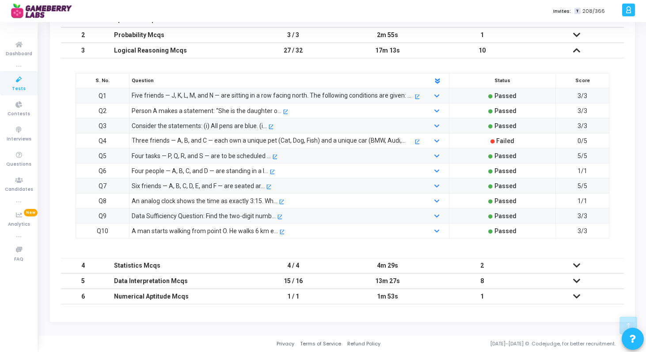
click at [575, 267] on icon at bounding box center [576, 265] width 7 height 6
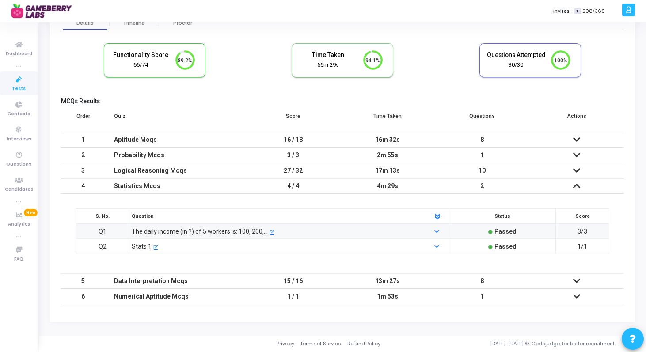
scroll to position [45, 0]
click at [576, 279] on icon at bounding box center [576, 281] width 7 height 6
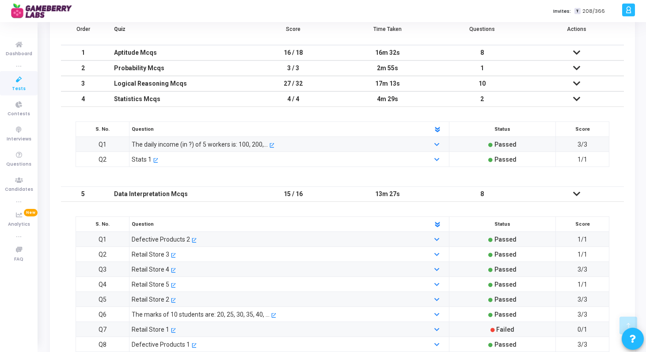
scroll to position [135, 0]
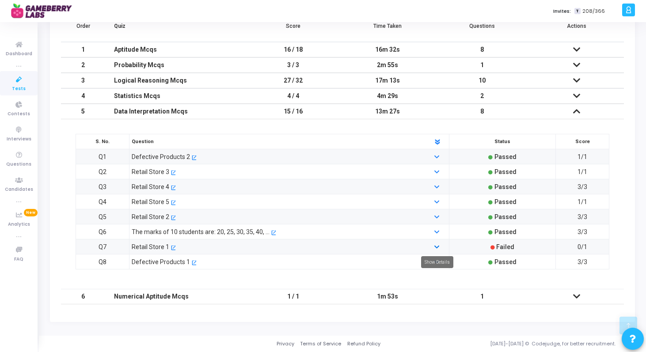
click at [440, 245] on link at bounding box center [437, 247] width 6 height 7
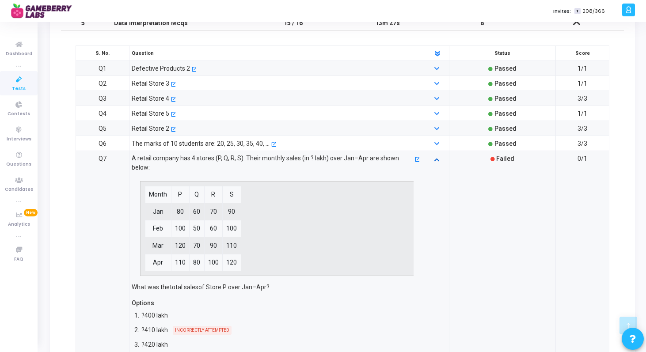
scroll to position [216, 0]
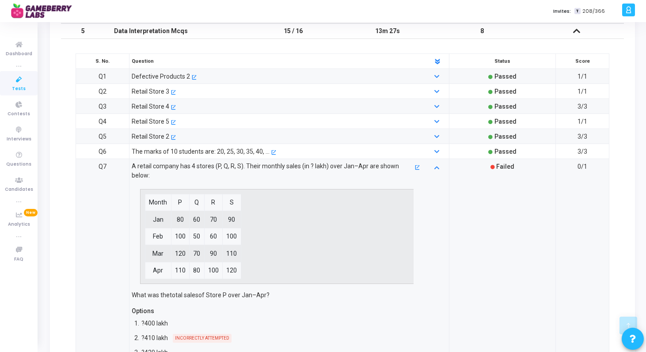
click at [432, 150] on div at bounding box center [437, 152] width 27 height 10
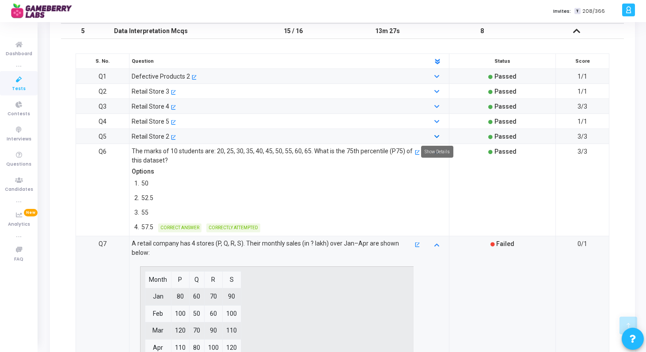
click at [438, 135] on icon at bounding box center [436, 137] width 5 height 6
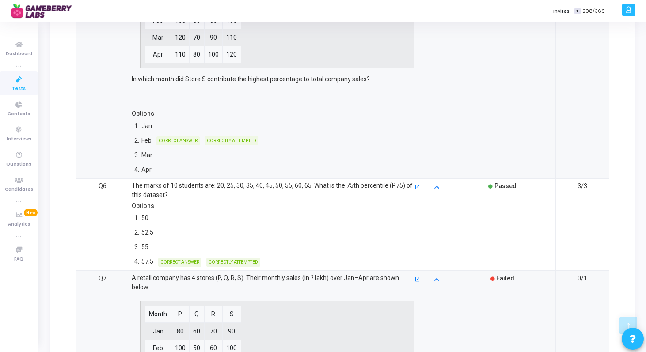
scroll to position [406, 0]
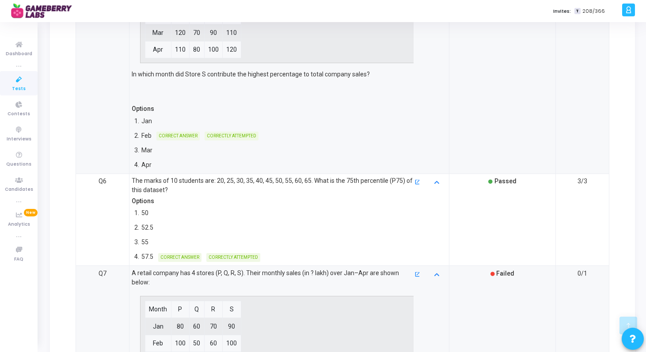
drag, startPoint x: 131, startPoint y: 179, endPoint x: 176, endPoint y: 189, distance: 46.1
click at [176, 189] on div "The marks of 10 students are: 20, 25, 30, 35, 40, 45, 50, 55, 60, 65. What is t…" at bounding box center [275, 185] width 296 height 19
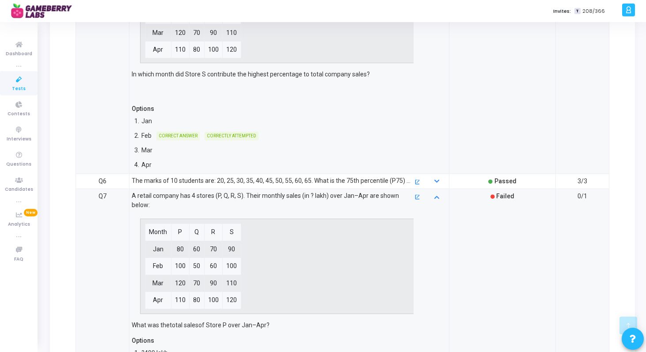
copy div "The marks of 10 students are: 20, 25, 30, 35, 40, 45, 50, 55, 60, 65. What is t…"
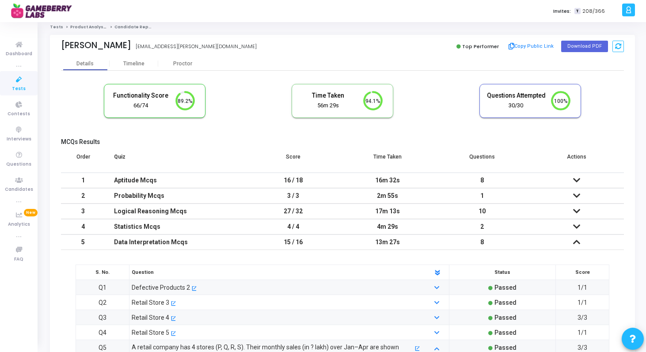
scroll to position [0, 0]
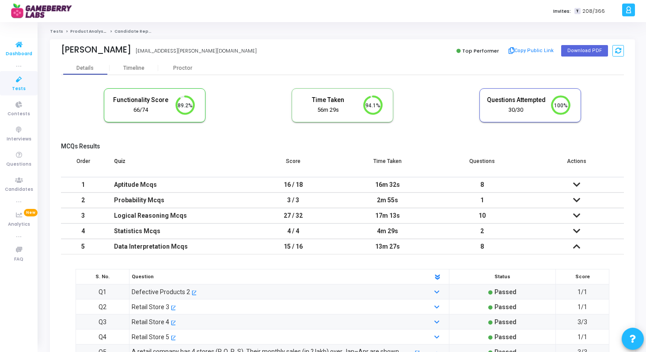
click at [23, 50] on span "Dashboard" at bounding box center [19, 54] width 27 height 8
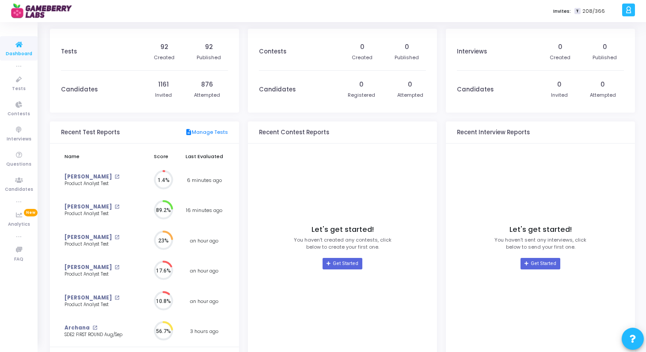
scroll to position [19, 9]
click at [19, 85] on span "Tests" at bounding box center [19, 89] width 14 height 8
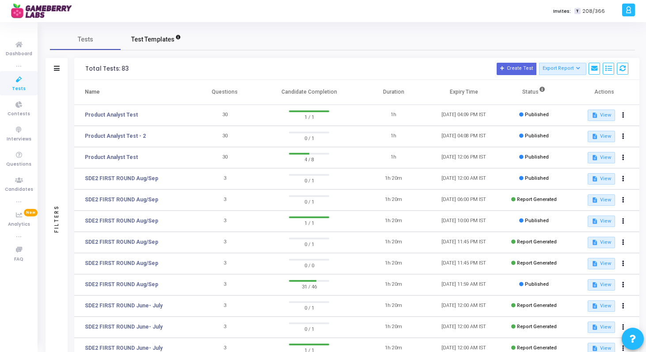
click at [153, 38] on span "Test Templates" at bounding box center [152, 39] width 43 height 9
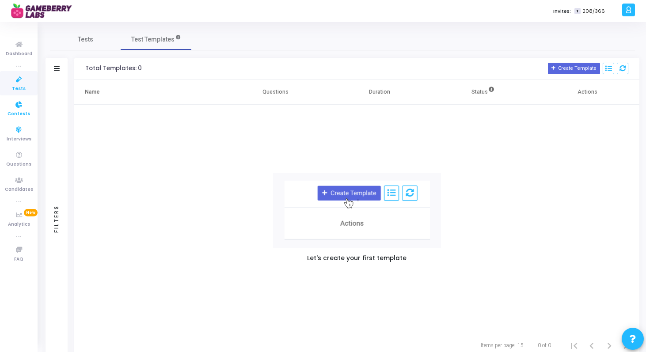
click at [24, 104] on icon at bounding box center [19, 104] width 19 height 11
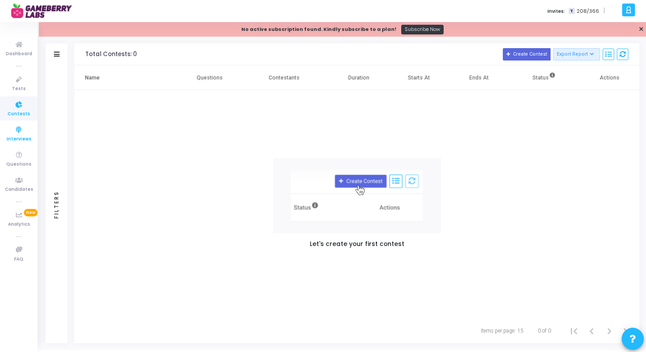
click at [19, 130] on icon at bounding box center [19, 130] width 19 height 11
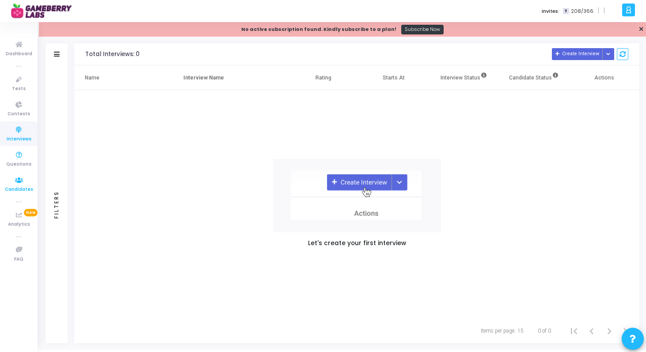
click at [21, 182] on icon at bounding box center [19, 180] width 19 height 11
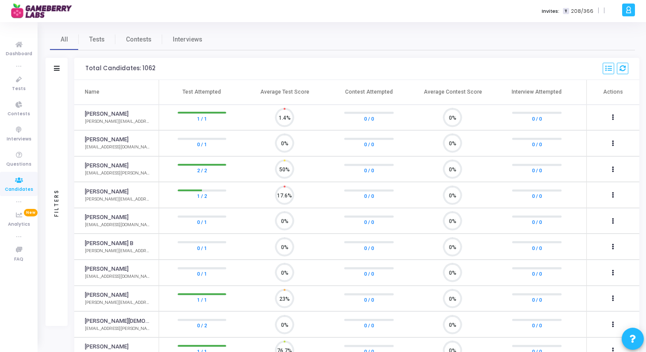
scroll to position [19, 23]
click at [19, 89] on span "Tests" at bounding box center [19, 89] width 14 height 8
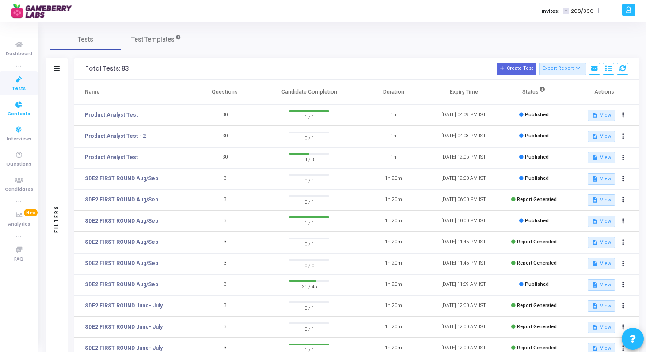
click at [15, 105] on icon at bounding box center [19, 104] width 19 height 11
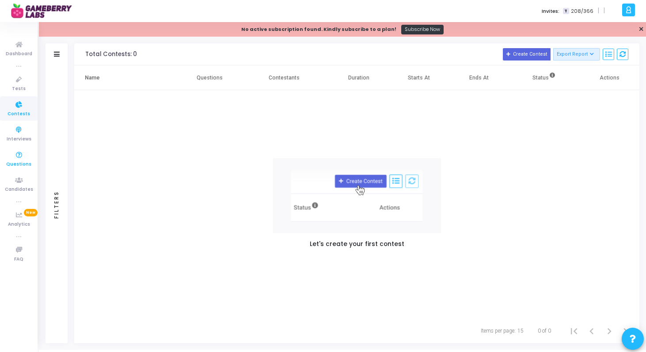
click at [19, 163] on span "Questions" at bounding box center [18, 165] width 25 height 8
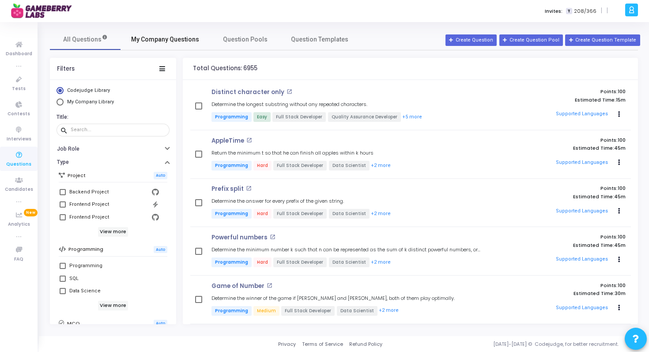
click at [155, 45] on link "My Company Questions" at bounding box center [165, 39] width 89 height 21
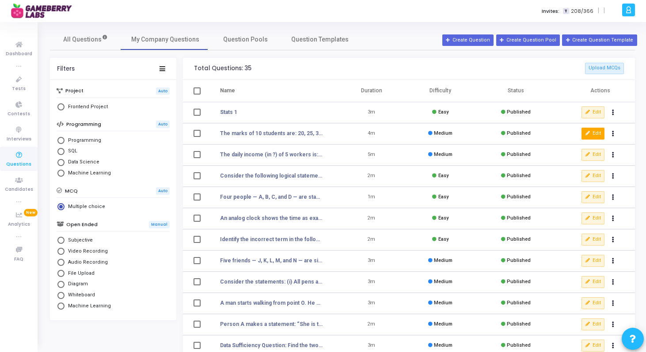
click at [584, 132] on button "Edit" at bounding box center [592, 133] width 23 height 11
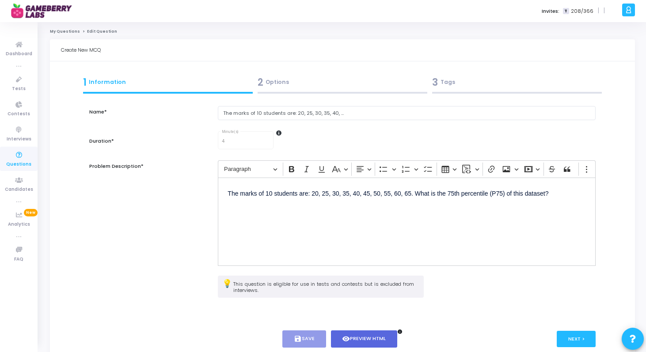
click at [302, 100] on div "Name* The marks of 10 students are: 20, 25, 30, 35, 40, ... Duration* 4 Minute(…" at bounding box center [342, 228] width 507 height 265
click at [301, 84] on div "2 Options" at bounding box center [342, 82] width 170 height 15
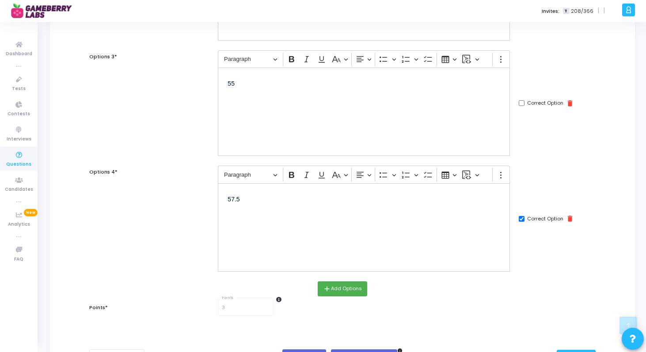
click at [234, 200] on p "57.5" at bounding box center [363, 203] width 273 height 21
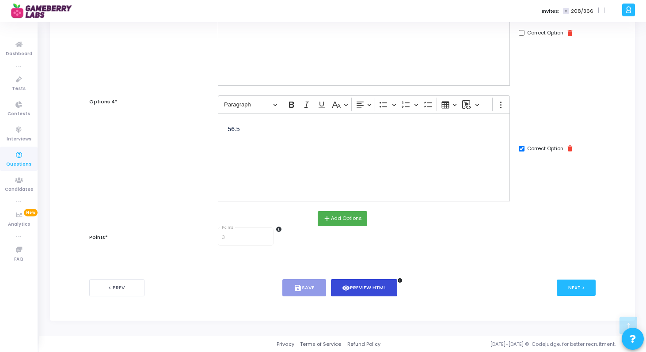
click at [367, 285] on button "visibility Preview HTML" at bounding box center [364, 287] width 67 height 17
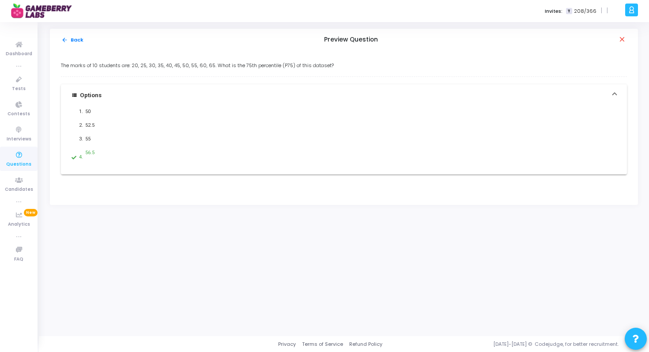
click at [622, 46] on div "arrow_back Back Preview Question close" at bounding box center [344, 40] width 588 height 22
click at [622, 38] on mat-icon "close" at bounding box center [622, 39] width 9 height 9
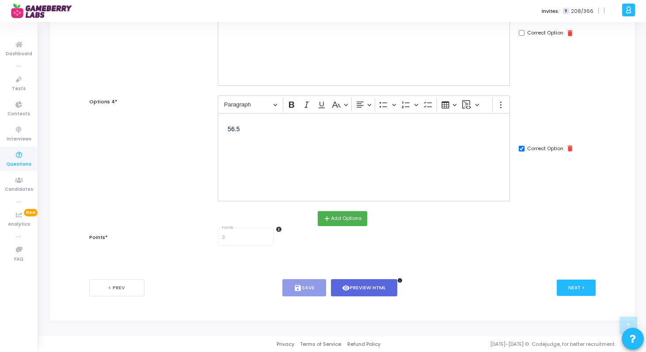
click at [239, 167] on div "56.5" at bounding box center [364, 157] width 292 height 88
click at [222, 130] on div "56.5" at bounding box center [364, 157] width 292 height 88
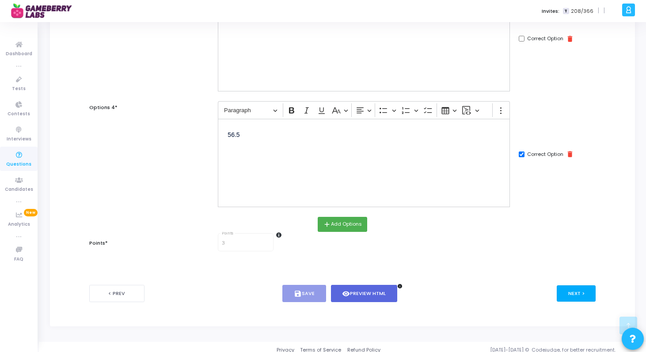
click at [560, 288] on button "Next >" at bounding box center [576, 293] width 39 height 16
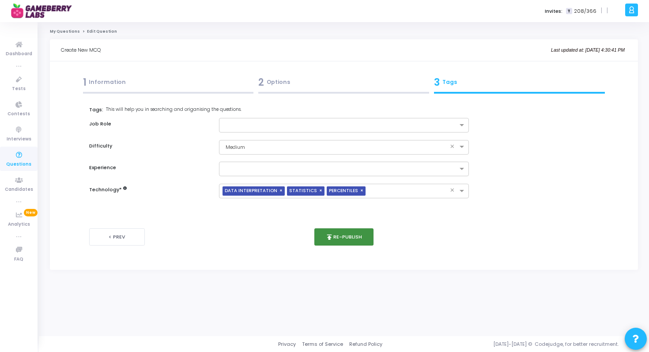
click at [345, 237] on button "publish Re-publish" at bounding box center [344, 236] width 60 height 17
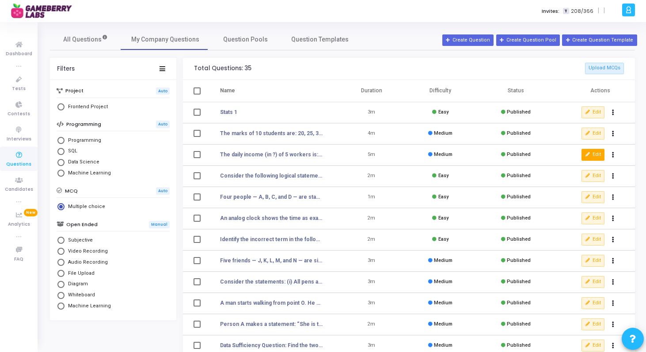
click at [592, 152] on button "Edit" at bounding box center [592, 154] width 23 height 11
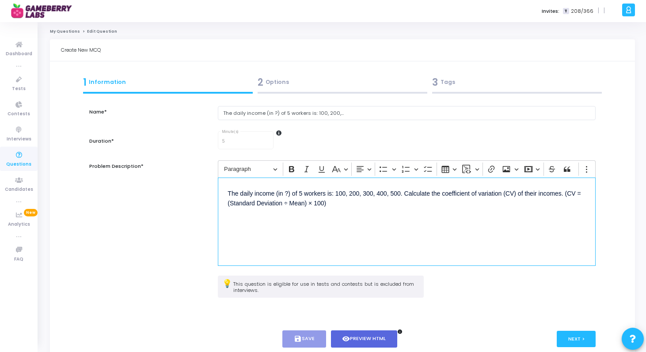
click at [287, 194] on p "The daily income (in ?) of 5 workers is: 100, 200, 300, 400, 500. Calculate the…" at bounding box center [406, 207] width 358 height 41
click at [304, 87] on div "2 Options" at bounding box center [342, 82] width 170 height 15
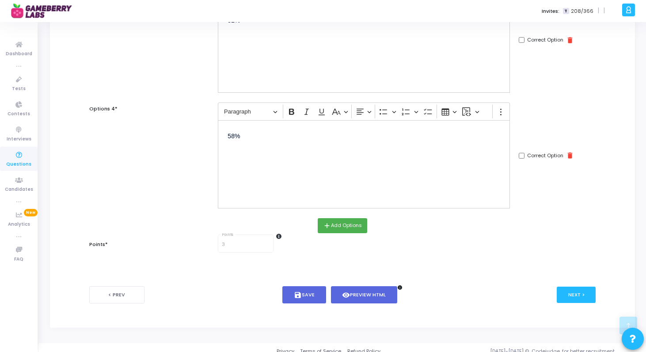
scroll to position [367, 0]
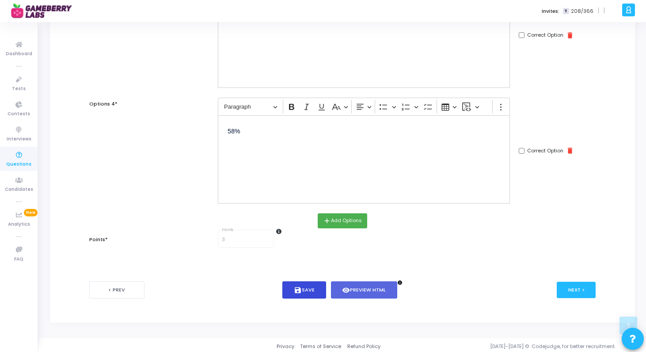
click at [309, 287] on button "save Save" at bounding box center [304, 289] width 44 height 17
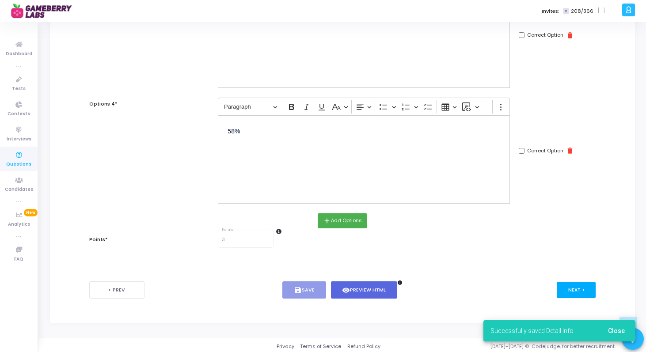
click at [582, 290] on button "Next >" at bounding box center [576, 290] width 39 height 16
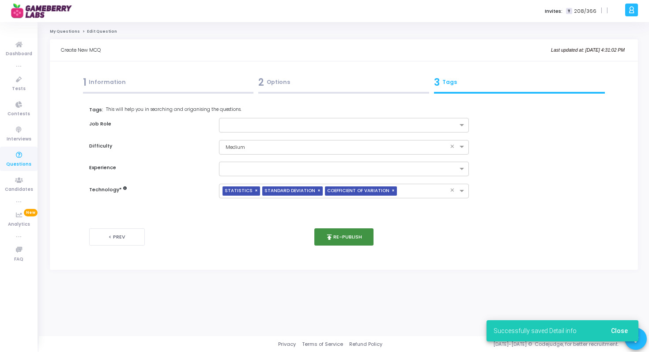
click at [356, 235] on button "publish Re-publish" at bounding box center [344, 236] width 60 height 17
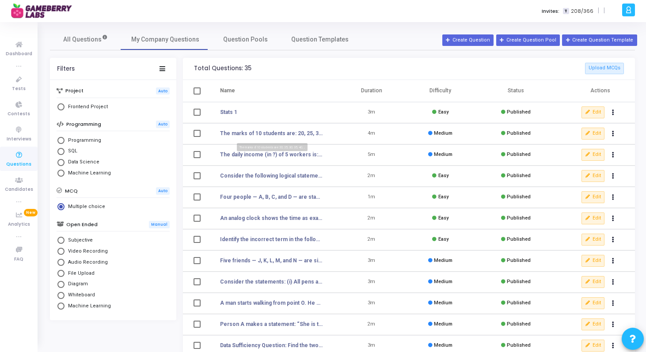
scroll to position [7, 0]
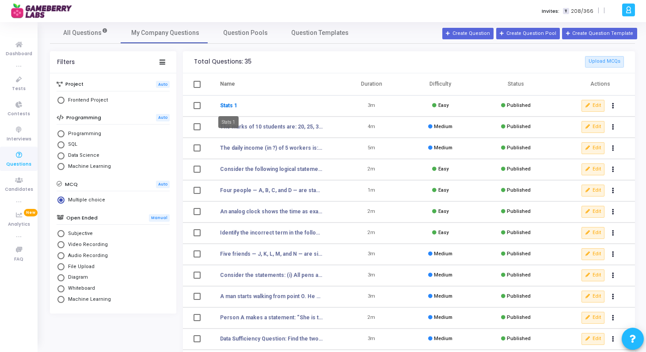
click at [227, 105] on link "Stats 1" at bounding box center [228, 106] width 17 height 8
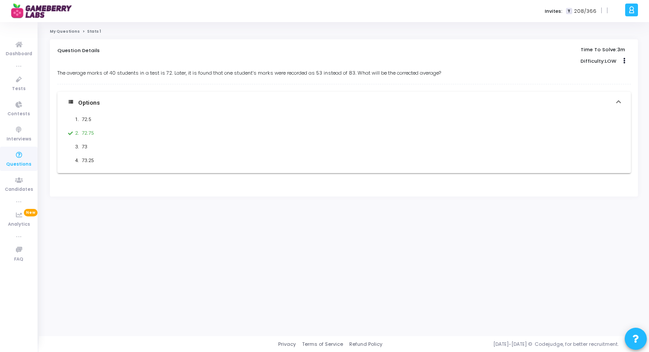
click at [72, 28] on div "My Questions Stats 1 Question Details Time To Solve: 3m Difficulty: LOW Edit Cl…" at bounding box center [344, 179] width 610 height 314
click at [71, 30] on link "My Questions" at bounding box center [65, 31] width 30 height 5
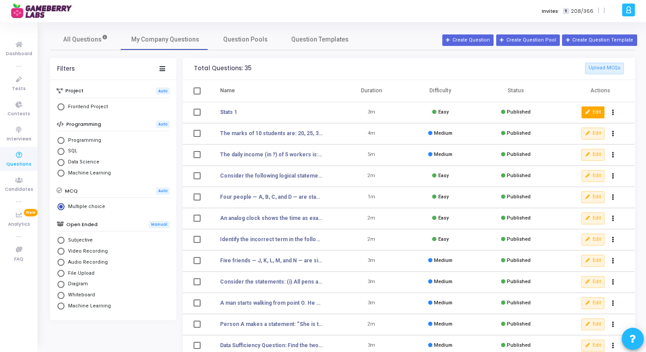
click at [590, 111] on icon at bounding box center [587, 112] width 5 height 5
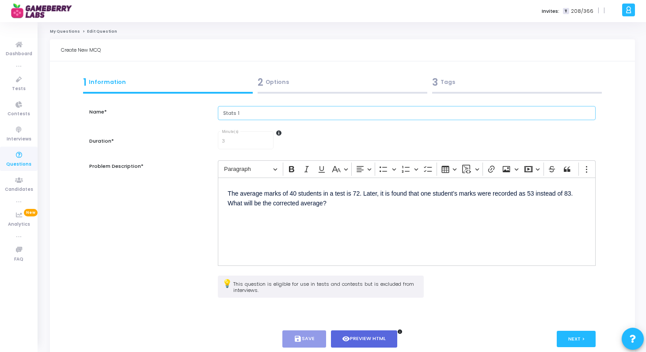
click at [343, 116] on input "Stats 1" at bounding box center [407, 113] width 378 height 15
type input "Average Marks - 40"
click at [353, 197] on p "The average marks of 40 students in a test is 72. Later, it is found that one s…" at bounding box center [406, 207] width 358 height 41
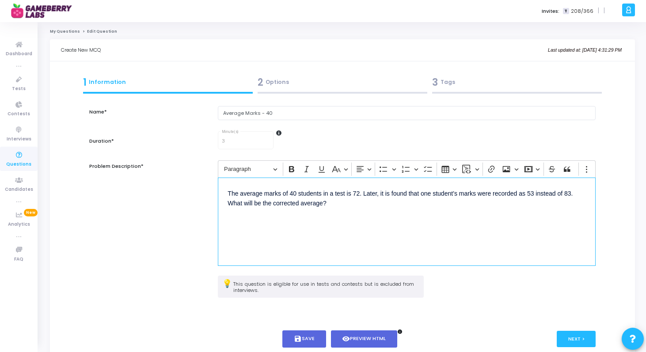
click at [353, 197] on p "The average marks of 40 students in a test is 72. Later, it is found that one s…" at bounding box center [406, 207] width 358 height 41
copy p "The average marks of 40 students in a test is 72"
click at [288, 110] on input "Average Marks - 40" at bounding box center [407, 113] width 378 height 15
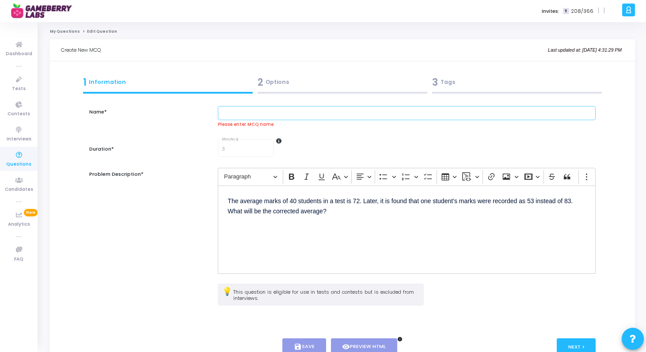
paste input "The average marks of 40 students in a test is 72"
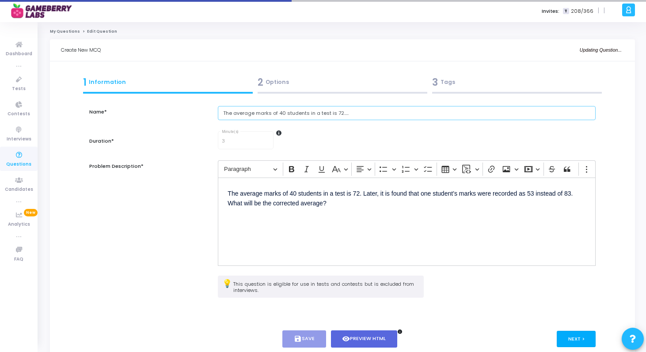
type input "The average marks of 40 students in a test is 72....."
click at [582, 344] on button "Next >" at bounding box center [576, 339] width 39 height 16
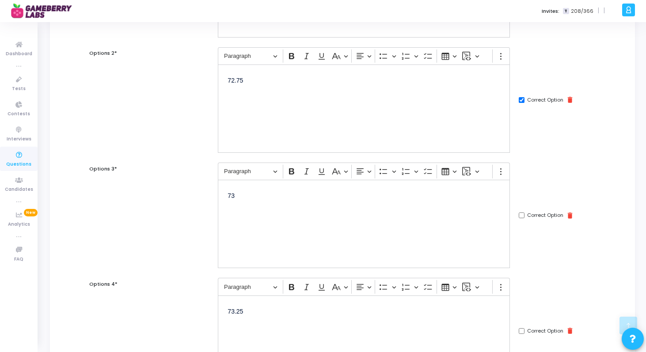
scroll to position [369, 0]
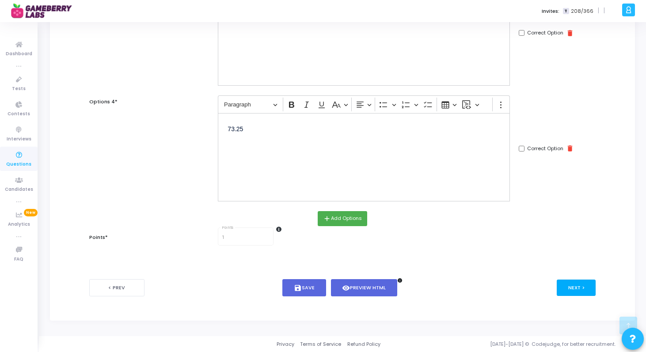
click at [585, 287] on button "Next >" at bounding box center [576, 288] width 39 height 16
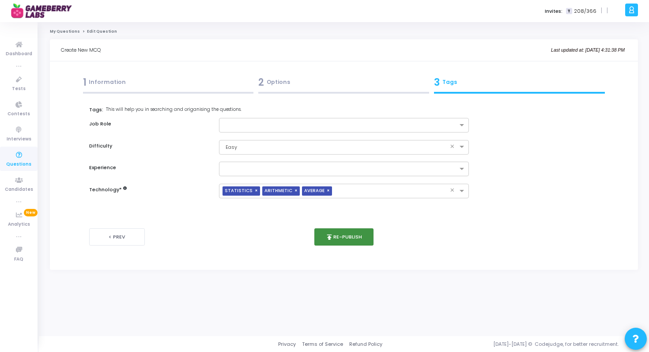
click at [369, 239] on button "publish Re-publish" at bounding box center [344, 236] width 60 height 17
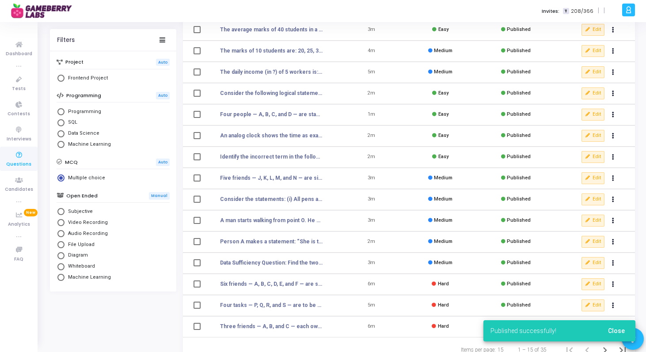
scroll to position [115, 0]
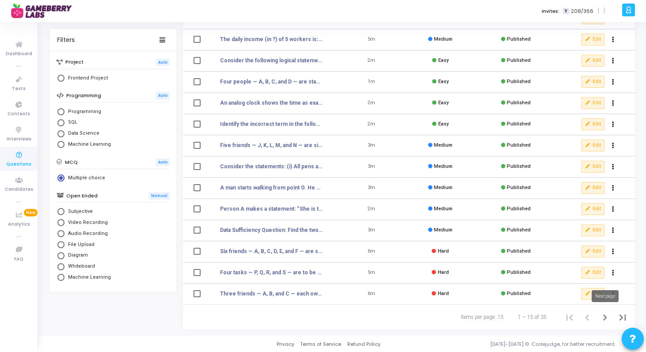
click at [607, 315] on icon "Next page" at bounding box center [604, 317] width 12 height 12
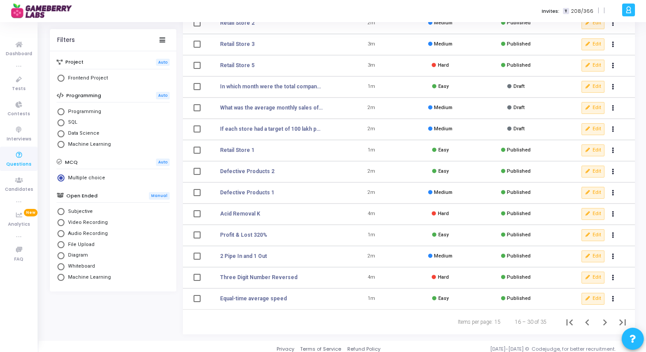
scroll to position [115, 0]
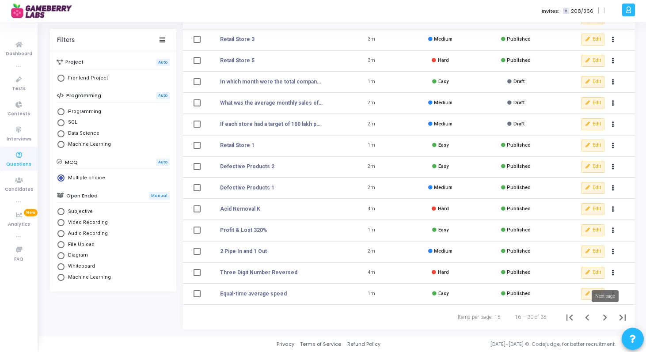
click at [604, 318] on icon "Next page" at bounding box center [604, 317] width 12 height 12
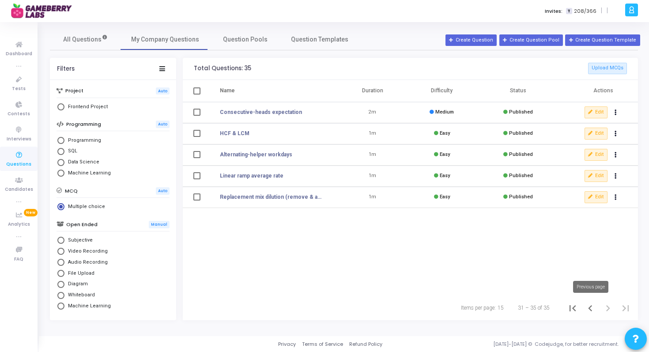
click at [589, 306] on icon "Previous page" at bounding box center [590, 308] width 12 height 12
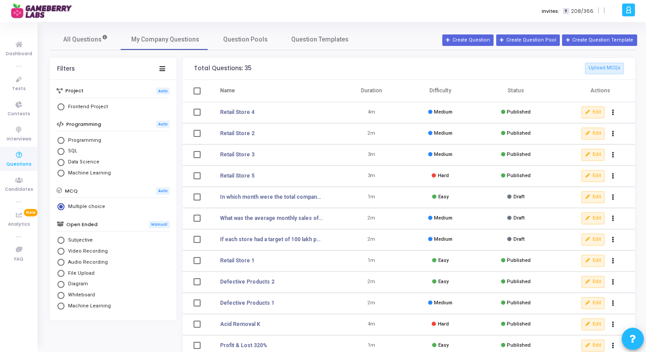
scroll to position [115, 0]
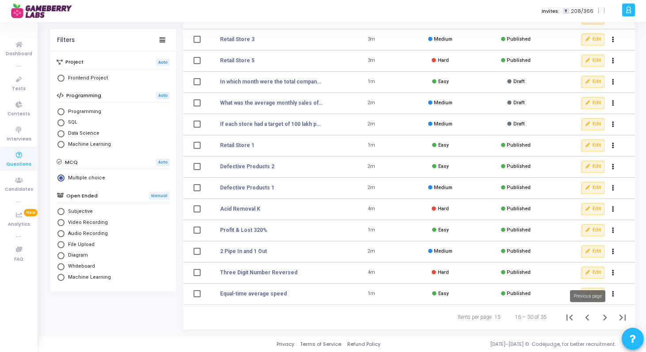
click at [589, 320] on icon "Previous page" at bounding box center [587, 317] width 12 height 12
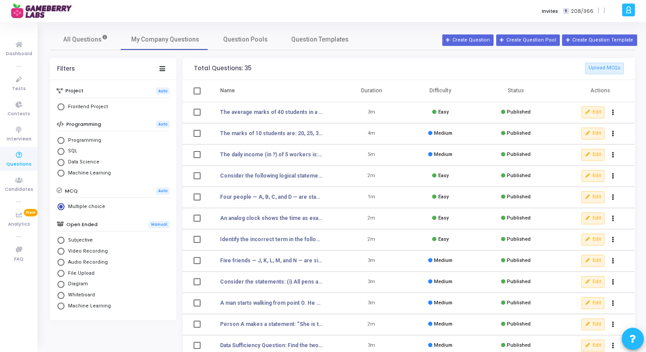
scroll to position [115, 0]
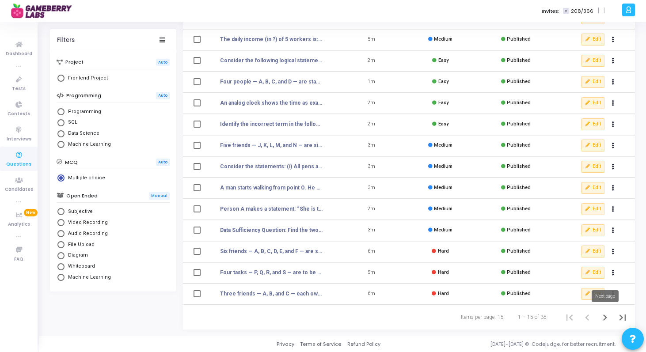
click at [602, 315] on icon "Next page" at bounding box center [604, 317] width 12 height 12
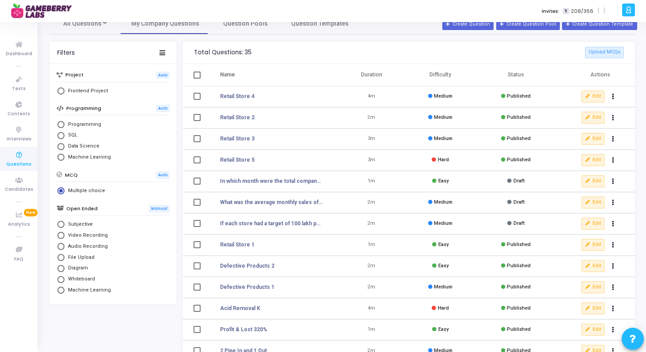
scroll to position [31, 0]
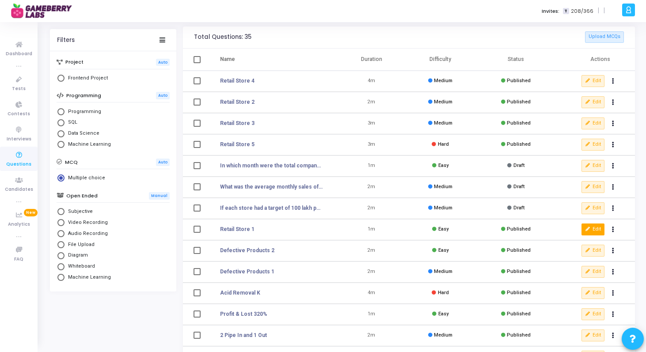
click at [597, 228] on button "Edit" at bounding box center [592, 228] width 23 height 11
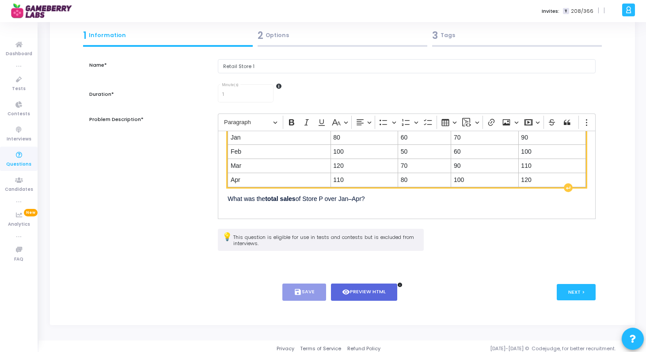
scroll to position [51, 0]
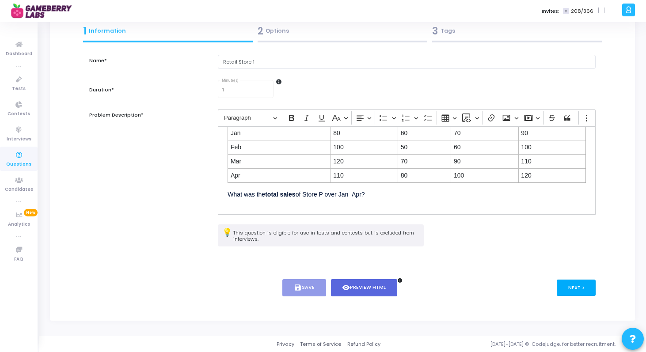
click at [576, 284] on button "Next >" at bounding box center [576, 288] width 39 height 16
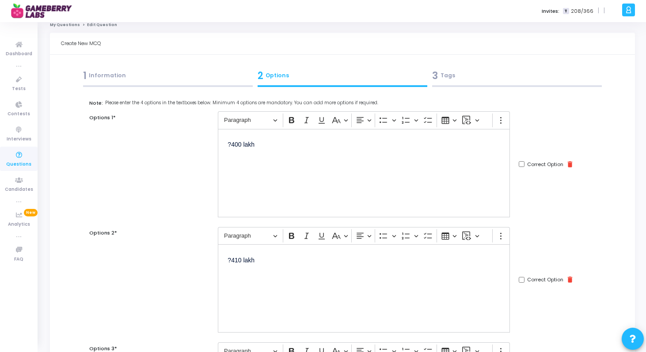
scroll to position [0, 0]
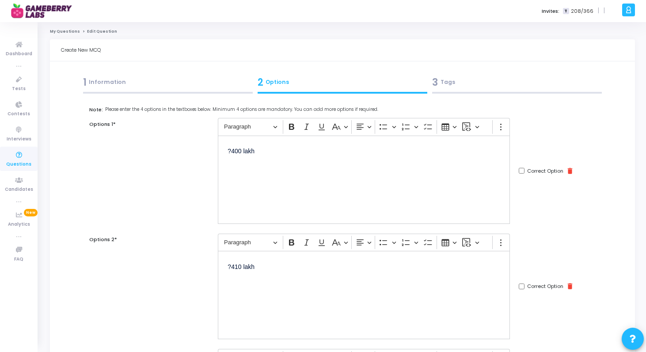
click at [232, 151] on p "?400 lakh" at bounding box center [363, 150] width 273 height 11
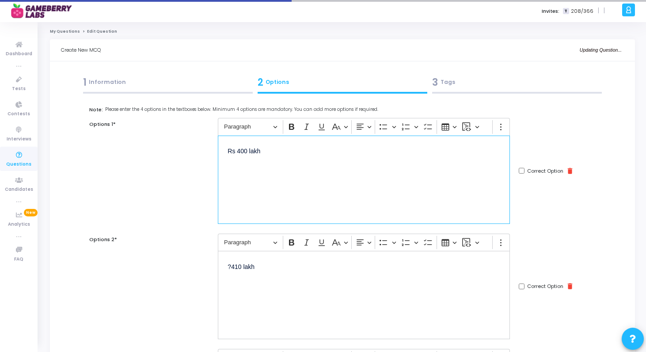
click at [230, 267] on p "?410 lakh" at bounding box center [363, 266] width 273 height 11
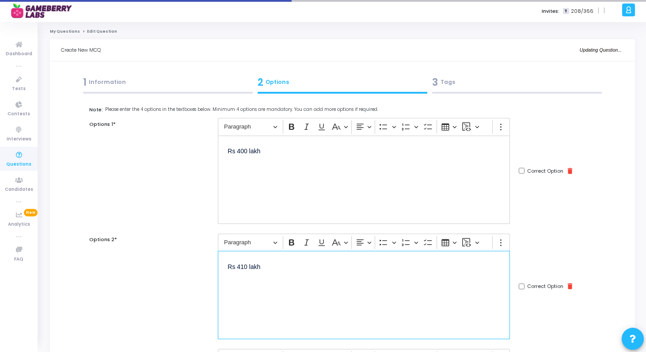
click at [523, 288] on input "Correct Option" at bounding box center [522, 287] width 6 height 6
checkbox input "true"
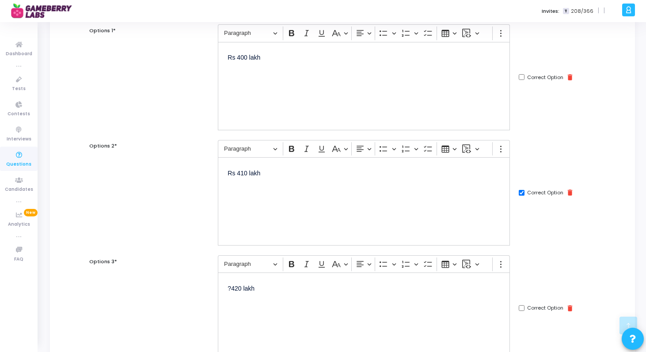
scroll to position [175, 0]
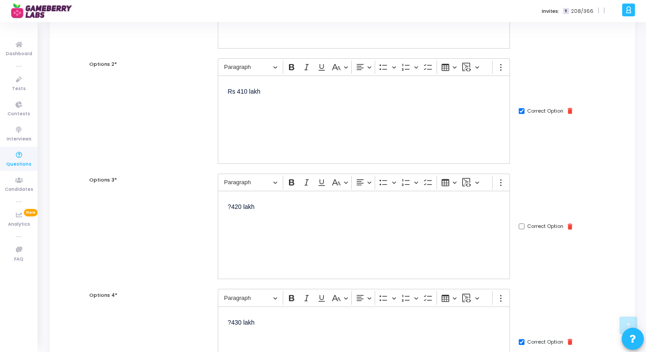
click at [233, 204] on p "?420 lakh" at bounding box center [363, 206] width 273 height 11
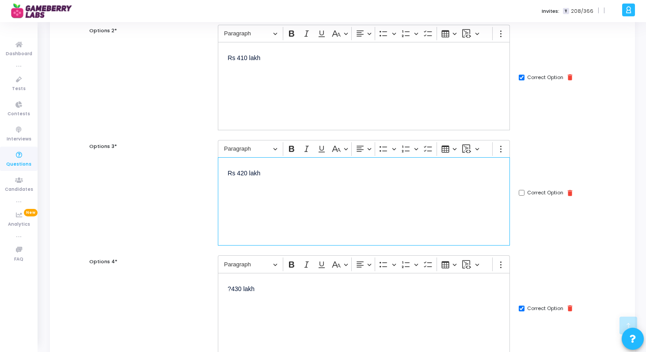
scroll to position [257, 0]
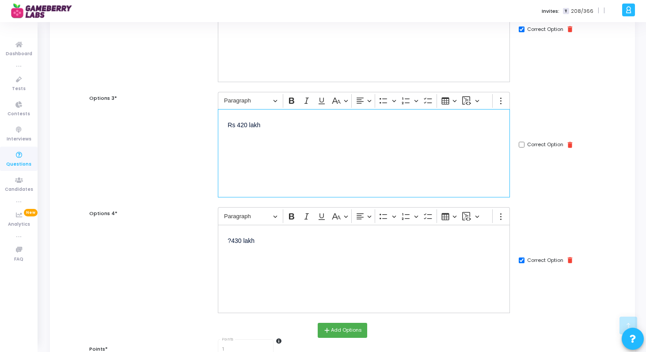
click at [229, 240] on p "?430 lakh" at bounding box center [363, 240] width 273 height 11
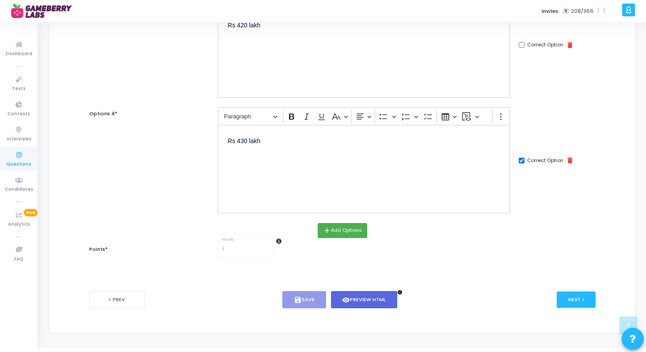
scroll to position [355, 0]
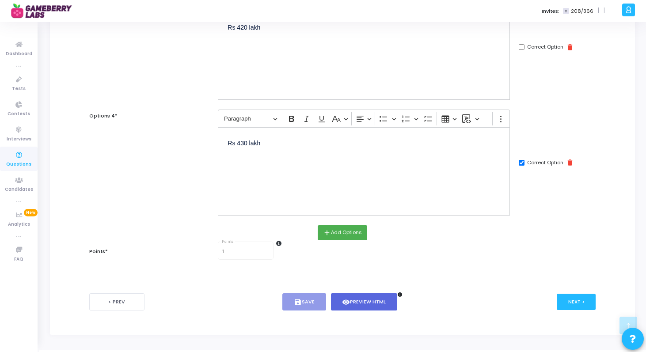
click at [522, 164] on input "Correct Option" at bounding box center [522, 163] width 6 height 6
checkbox input "false"
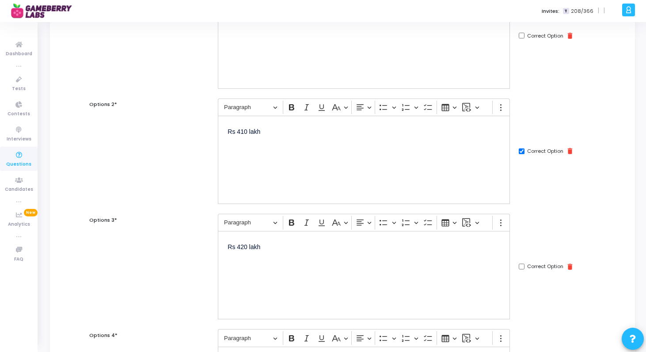
scroll to position [369, 0]
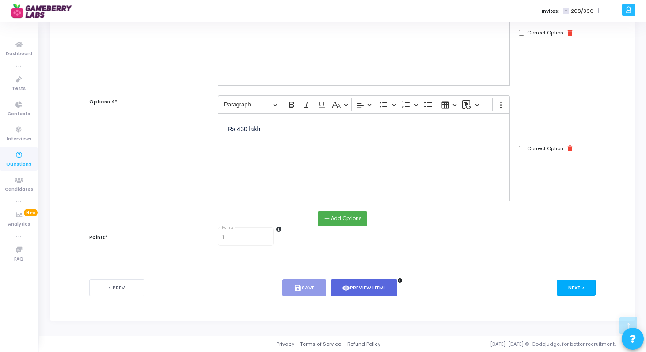
click at [575, 286] on button "Next >" at bounding box center [576, 288] width 39 height 16
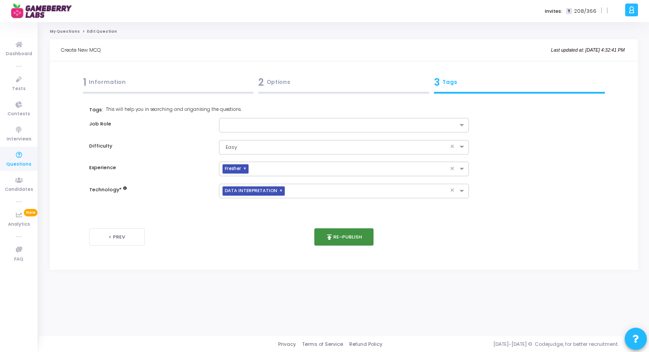
click at [345, 242] on button "publish Re-publish" at bounding box center [344, 236] width 60 height 17
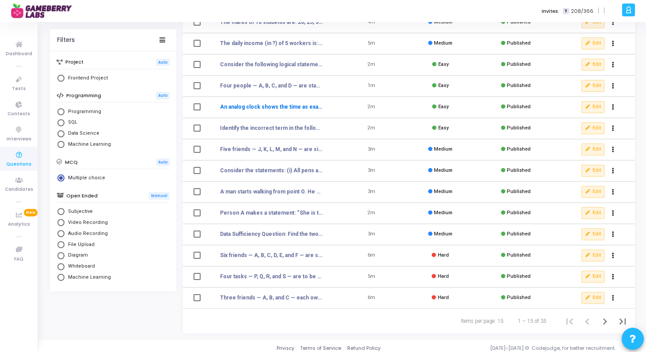
scroll to position [115, 0]
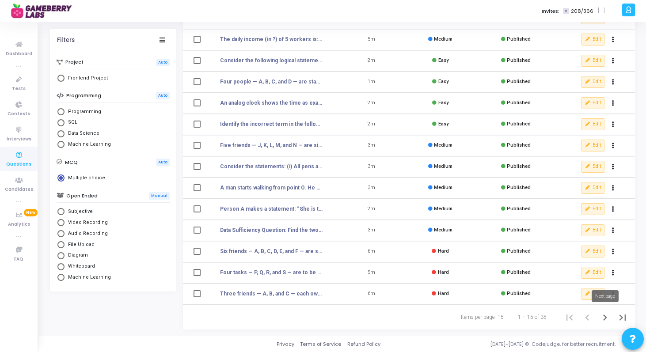
click at [599, 318] on icon "Next page" at bounding box center [604, 317] width 12 height 12
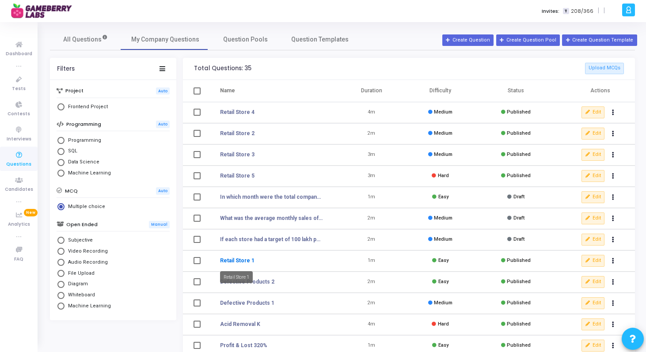
click at [234, 261] on link "Retail Store 1" at bounding box center [237, 261] width 34 height 8
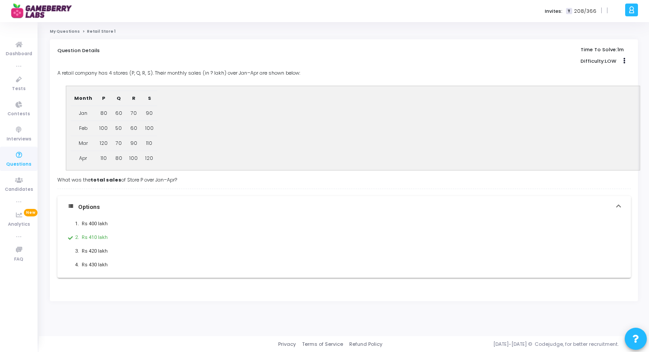
click at [624, 202] on mat-expansion-panel-header "view_list Options" at bounding box center [344, 207] width 574 height 22
click at [62, 29] on link "My Questions" at bounding box center [65, 31] width 30 height 5
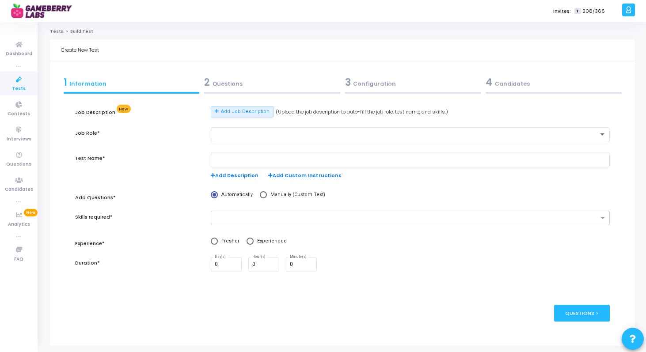
click at [363, 285] on div "Job Description New Add Job Description (Upload the job description to auto-fil…" at bounding box center [342, 199] width 534 height 186
click at [17, 82] on icon at bounding box center [19, 79] width 19 height 11
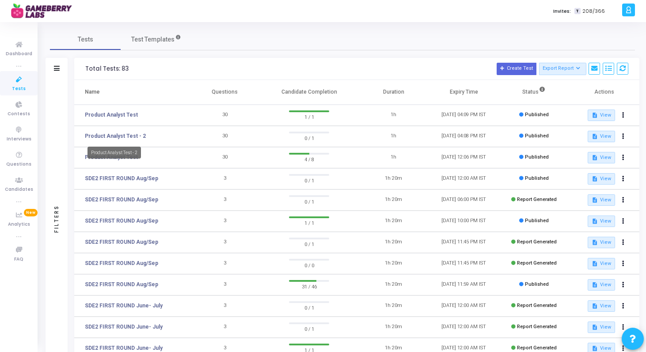
click at [117, 158] on div "Product Analyst Test - 2" at bounding box center [113, 153] width 53 height 12
click at [125, 159] on link "Product Analyst Test" at bounding box center [111, 157] width 53 height 8
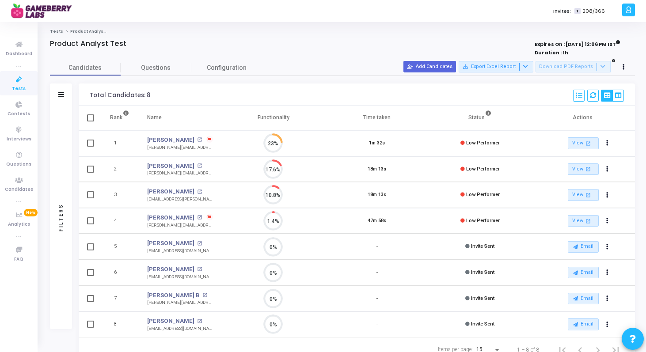
click at [56, 34] on div "Tests Product Analyst Test Product Analyst Test Expires On : [DATE] 12:06 PM IS…" at bounding box center [342, 195] width 585 height 333
click at [163, 62] on link "Questions" at bounding box center [156, 67] width 71 height 15
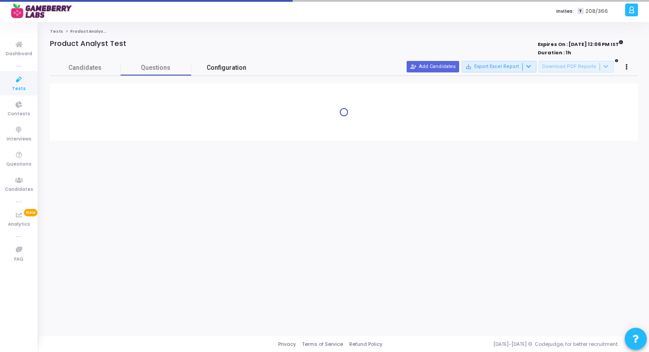
click at [240, 68] on span "Configuration" at bounding box center [227, 67] width 40 height 9
